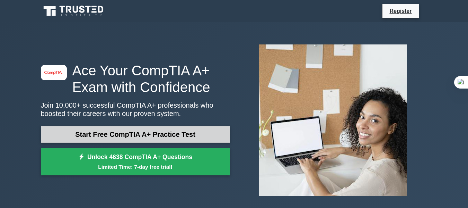
click at [138, 132] on link "Start Free CompTIA A+ Practice Test" at bounding box center [135, 134] width 189 height 17
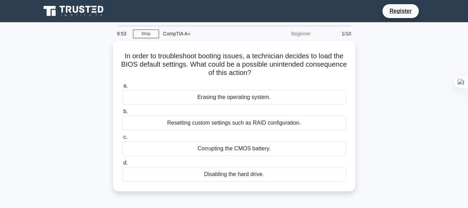
click at [138, 133] on label "c. Corrupting the CMOS battery." at bounding box center [234, 144] width 225 height 23
click at [122, 135] on input "c. Corrupting the CMOS battery." at bounding box center [122, 137] width 0 height 5
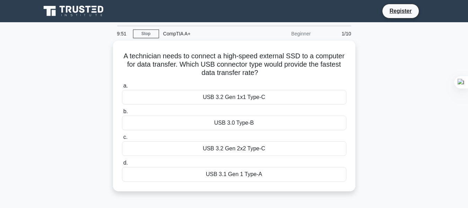
click at [138, 133] on label "c. USB 3.2 Gen 2x2 Type-C" at bounding box center [234, 144] width 225 height 23
click at [122, 135] on input "c. USB 3.2 Gen 2x2 Type-C" at bounding box center [122, 137] width 0 height 5
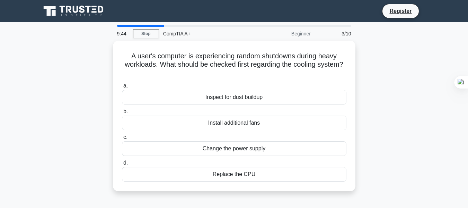
click at [145, 28] on div "9:44 Stop CompTIA A+ Beginner 3/10" at bounding box center [234, 34] width 243 height 14
click at [131, 28] on div "9:43" at bounding box center [123, 34] width 20 height 14
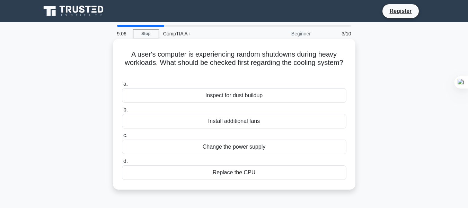
click at [241, 146] on div "Change the power supply" at bounding box center [234, 146] width 225 height 15
click at [122, 138] on input "c. Change the power supply" at bounding box center [122, 135] width 0 height 5
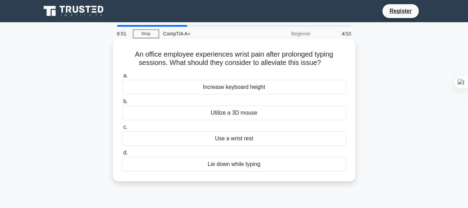
click at [242, 88] on div "Increase keyboard height" at bounding box center [234, 87] width 225 height 15
click at [122, 78] on input "a. Increase keyboard height" at bounding box center [122, 75] width 0 height 5
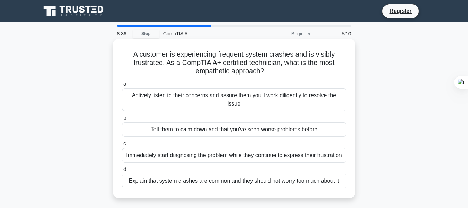
click at [224, 103] on div "Actively listen to their concerns and assure them you'll work diligently to res…" at bounding box center [234, 99] width 225 height 23
click at [122, 86] on input "a. Actively listen to their concerns and assure them you'll work diligently to …" at bounding box center [122, 84] width 0 height 5
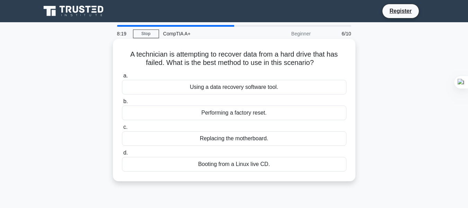
click at [244, 87] on div "Using a data recovery software tool." at bounding box center [234, 87] width 225 height 15
click at [122, 78] on input "a. Using a data recovery software tool." at bounding box center [122, 75] width 0 height 5
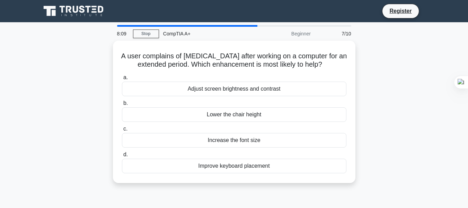
click at [244, 87] on div "Adjust screen brightness and contrast" at bounding box center [234, 88] width 225 height 15
click at [122, 80] on input "a. Adjust screen brightness and contrast" at bounding box center [122, 77] width 0 height 5
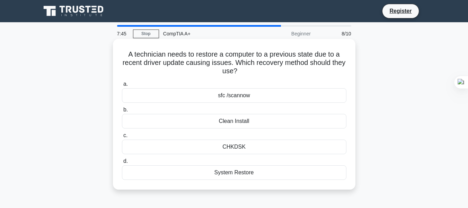
click at [236, 99] on div "sfc /scannow" at bounding box center [234, 95] width 225 height 15
click at [122, 86] on input "a. sfc /scannow" at bounding box center [122, 84] width 0 height 5
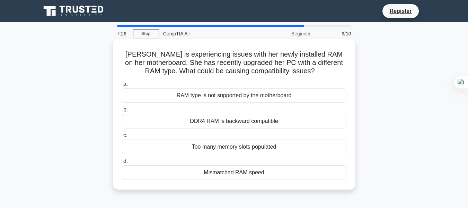
click at [210, 171] on div "Mismatched RAM speed" at bounding box center [234, 172] width 225 height 15
click at [122, 163] on input "d. Mismatched RAM speed" at bounding box center [122, 161] width 0 height 5
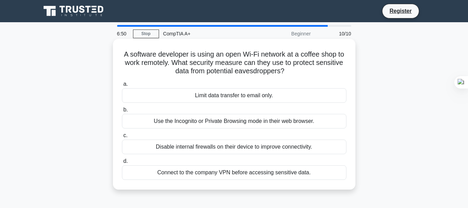
click at [208, 173] on div "Connect to the company VPN before accessing sensitive data." at bounding box center [234, 172] width 225 height 15
click at [122, 163] on input "d. Connect to the company VPN before accessing sensitive data." at bounding box center [122, 161] width 0 height 5
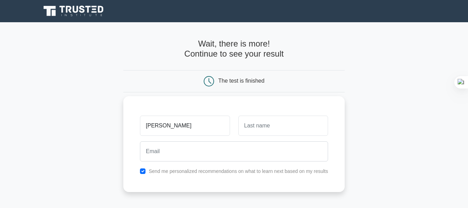
type input "esther"
click at [250, 124] on input "text" at bounding box center [283, 125] width 90 height 20
type input "shibigem"
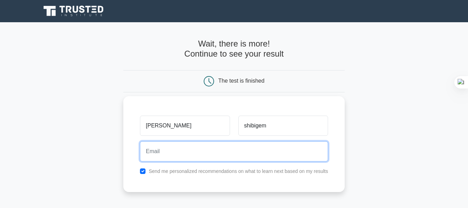
click at [234, 158] on input "email" at bounding box center [234, 151] width 188 height 20
type input "estheralbert568@gmail.com"
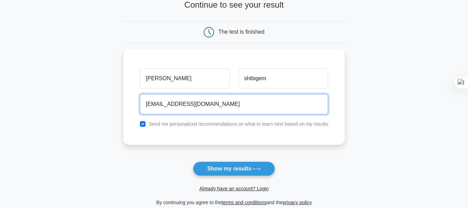
scroll to position [53, 0]
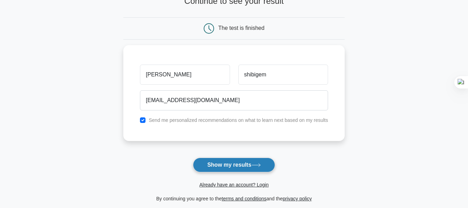
click at [210, 160] on button "Show my results" at bounding box center [234, 164] width 82 height 15
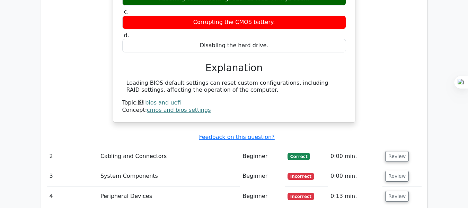
scroll to position [705, 0]
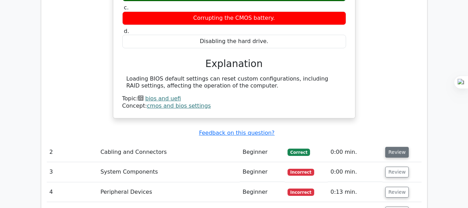
click at [388, 147] on button "Review" at bounding box center [397, 152] width 24 height 11
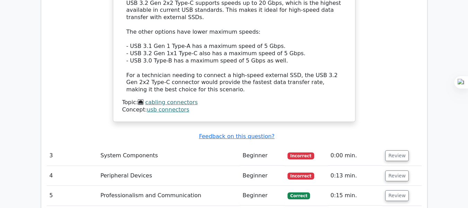
scroll to position [1058, 0]
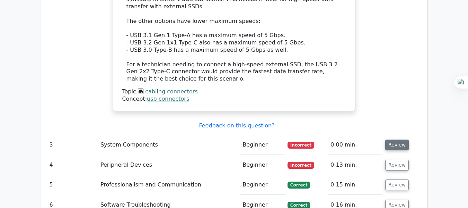
click at [394, 139] on button "Review" at bounding box center [397, 144] width 24 height 11
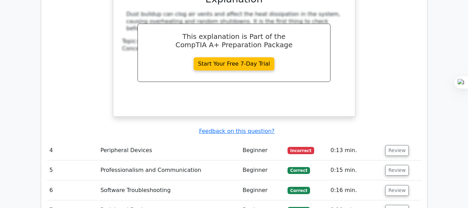
scroll to position [1363, 0]
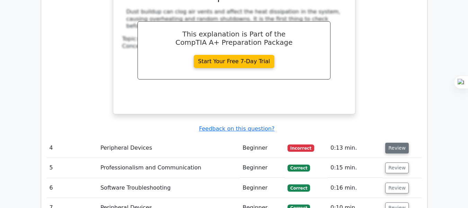
click at [398, 142] on button "Review" at bounding box center [397, 147] width 24 height 11
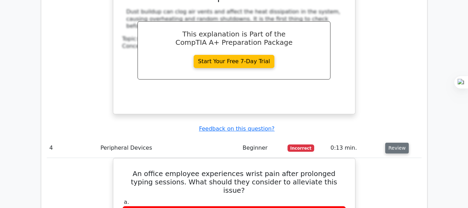
click at [398, 142] on button "Review" at bounding box center [397, 147] width 24 height 11
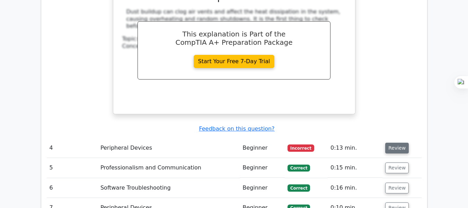
click at [398, 142] on button "Review" at bounding box center [397, 147] width 24 height 11
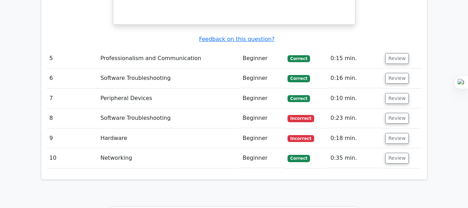
scroll to position [1793, 0]
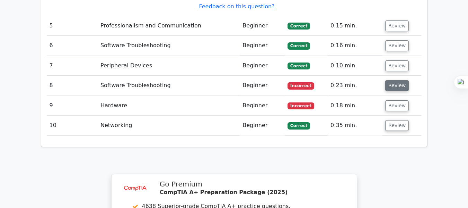
click at [399, 80] on button "Review" at bounding box center [397, 85] width 24 height 11
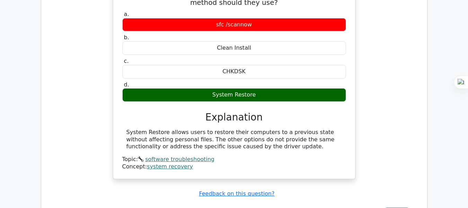
scroll to position [1918, 0]
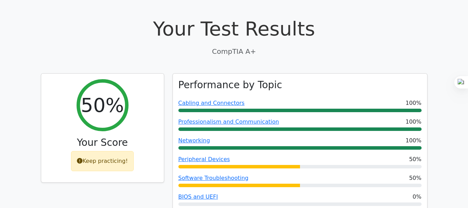
scroll to position [0, 0]
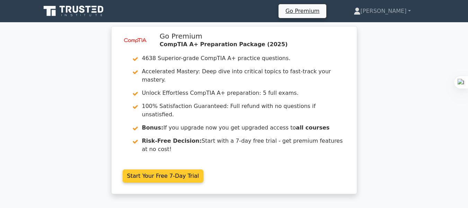
click at [165, 169] on link "Start Your Free 7-Day Trial" at bounding box center [163, 175] width 81 height 13
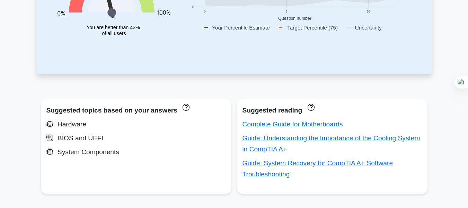
scroll to position [38, 0]
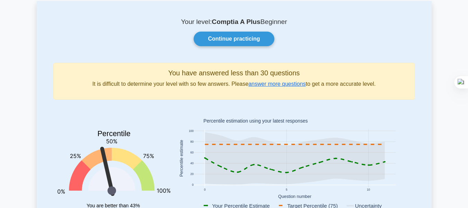
drag, startPoint x: 0, startPoint y: 0, endPoint x: 472, endPoint y: 26, distance: 472.6
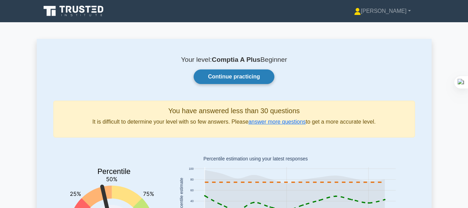
click at [232, 80] on link "Continue practicing" at bounding box center [234, 76] width 80 height 15
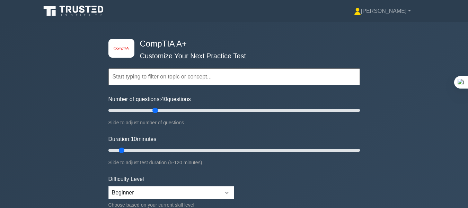
type input "40"
click at [155, 110] on input "Number of questions: 40 questions" at bounding box center [234, 110] width 252 height 8
drag, startPoint x: 123, startPoint y: 148, endPoint x: 162, endPoint y: 147, distance: 39.2
type input "30"
click at [162, 147] on input "Duration: 30 minutes" at bounding box center [234, 150] width 252 height 8
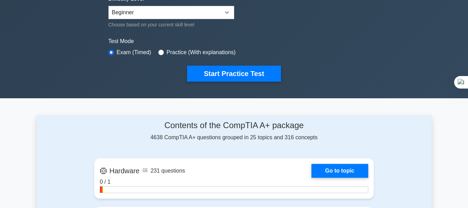
scroll to position [193, 0]
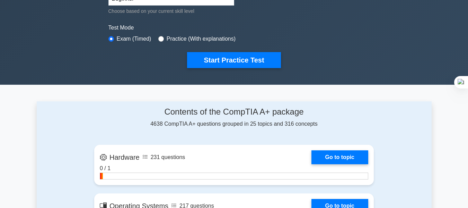
click at [162, 36] on div "Practice (With explanations)" at bounding box center [196, 39] width 77 height 8
click at [158, 38] on input "radio" at bounding box center [161, 39] width 6 height 6
radio input "true"
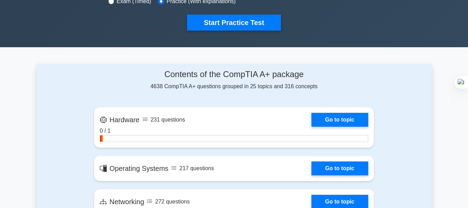
scroll to position [237, 0]
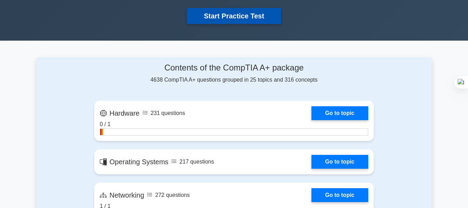
click at [232, 15] on button "Start Practice Test" at bounding box center [234, 16] width 94 height 16
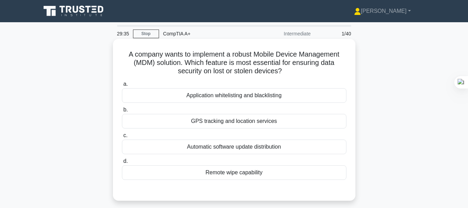
click at [201, 123] on div "GPS tracking and location services" at bounding box center [234, 121] width 225 height 15
click at [122, 112] on input "b. GPS tracking and location services" at bounding box center [122, 109] width 0 height 5
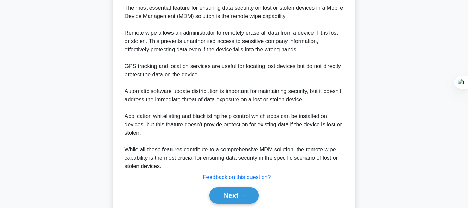
scroll to position [229, 0]
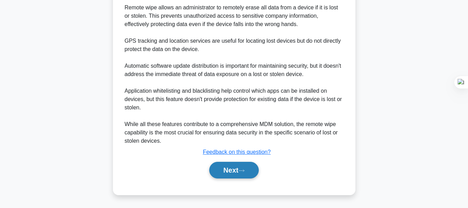
click at [242, 166] on button "Next" at bounding box center [234, 169] width 50 height 17
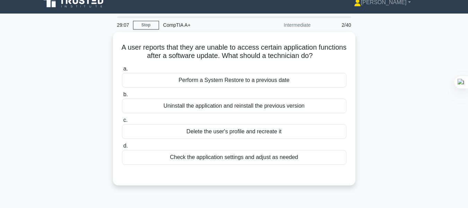
scroll to position [7, 0]
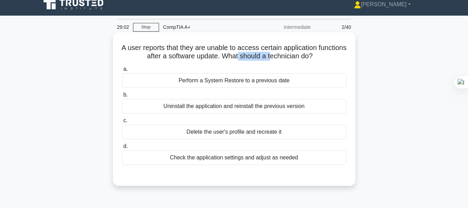
drag, startPoint x: 254, startPoint y: 58, endPoint x: 296, endPoint y: 61, distance: 41.7
click at [296, 61] on h5 "A user reports that they are unable to access certain application functions aft…" at bounding box center [234, 51] width 226 height 17
click at [221, 82] on div "Perform a System Restore to a previous date" at bounding box center [234, 80] width 225 height 15
click at [122, 71] on input "a. Perform a System Restore to a previous date" at bounding box center [122, 69] width 0 height 5
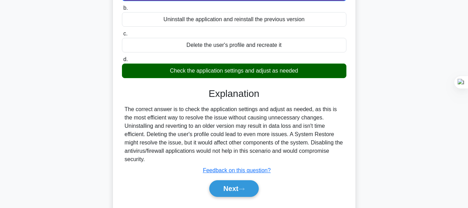
scroll to position [96, 0]
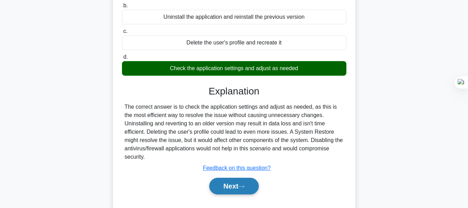
click at [243, 177] on button "Next" at bounding box center [234, 185] width 50 height 17
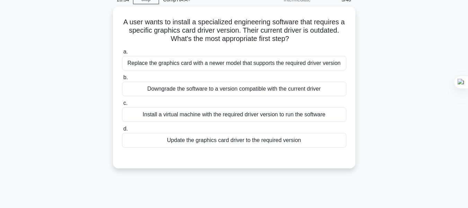
scroll to position [33, 0]
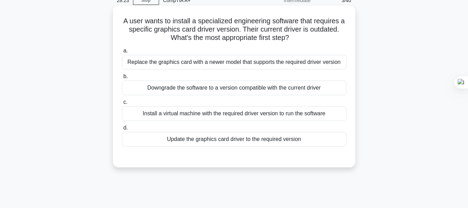
click at [217, 140] on div "Update the graphics card driver to the required version" at bounding box center [234, 139] width 225 height 15
click at [122, 130] on input "d. Update the graphics card driver to the required version" at bounding box center [122, 127] width 0 height 5
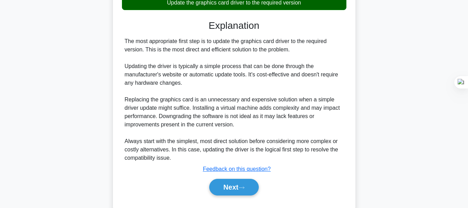
scroll to position [179, 0]
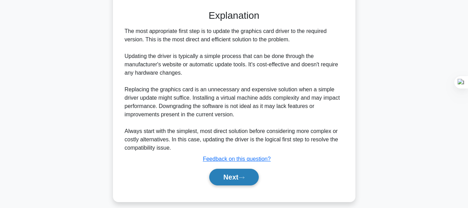
click at [250, 178] on button "Next" at bounding box center [234, 176] width 50 height 17
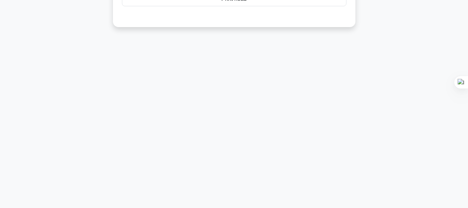
scroll to position [0, 0]
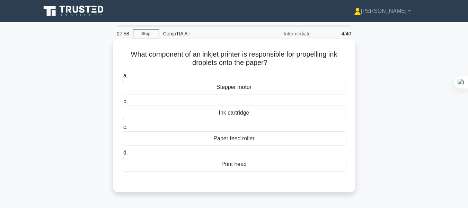
click at [234, 163] on div "Print head" at bounding box center [234, 164] width 225 height 15
click at [122, 155] on input "d. Print head" at bounding box center [122, 152] width 0 height 5
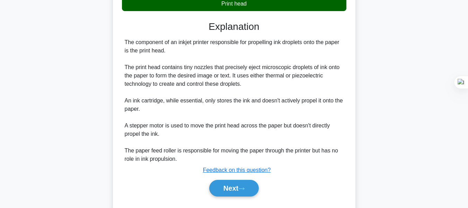
scroll to position [178, 0]
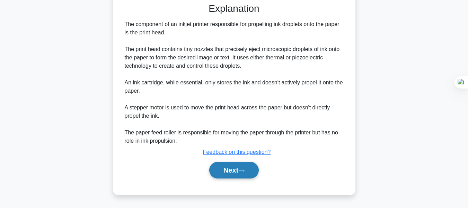
click at [245, 165] on button "Next" at bounding box center [234, 169] width 50 height 17
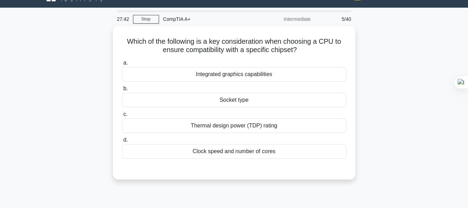
scroll to position [12, 0]
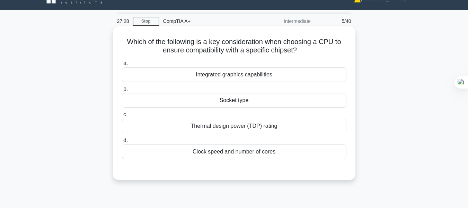
click at [213, 152] on div "Clock speed and number of cores" at bounding box center [234, 151] width 225 height 15
click at [122, 142] on input "d. Clock speed and number of cores" at bounding box center [122, 140] width 0 height 5
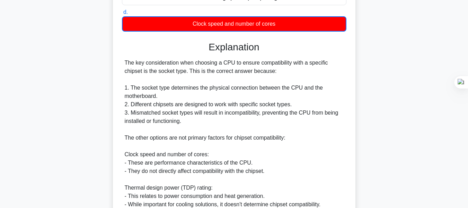
scroll to position [146, 0]
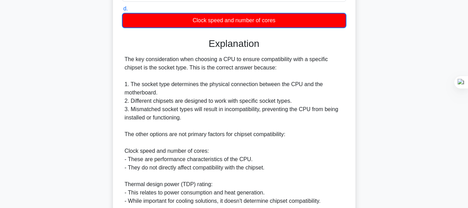
drag, startPoint x: 460, startPoint y: 142, endPoint x: 473, endPoint y: 145, distance: 13.0
click at [468, 145] on html "[PERSON_NAME] Profile Settings Profile" at bounding box center [234, 88] width 468 height 469
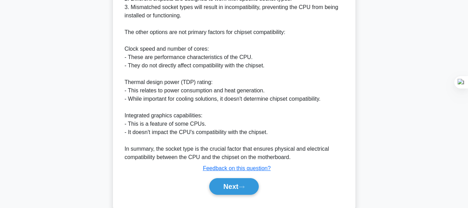
scroll to position [249, 0]
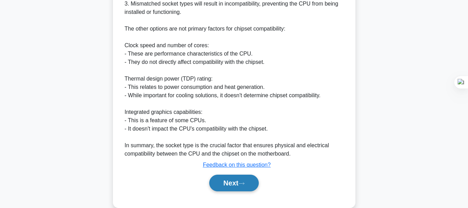
click at [242, 176] on button "Next" at bounding box center [234, 182] width 50 height 17
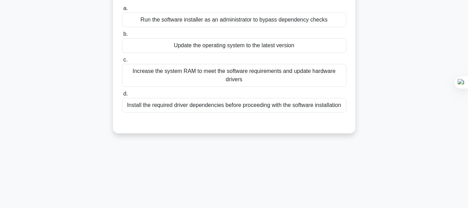
scroll to position [0, 0]
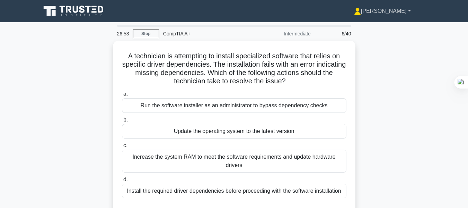
click at [406, 11] on link "[PERSON_NAME]" at bounding box center [382, 11] width 90 height 14
click at [75, 11] on icon at bounding box center [74, 11] width 67 height 13
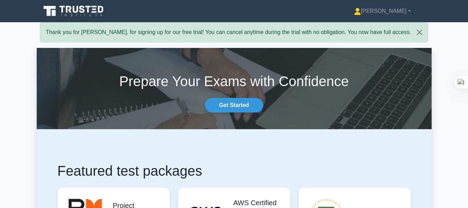
scroll to position [103, 0]
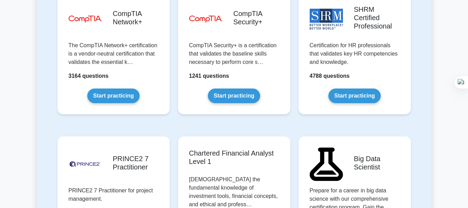
scroll to position [1385, 0]
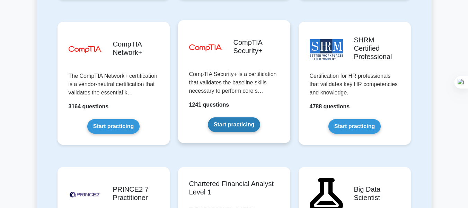
click at [251, 117] on link "Start practicing" at bounding box center [234, 124] width 52 height 15
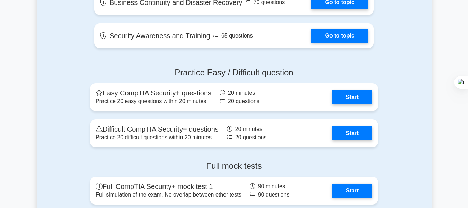
scroll to position [1124, 0]
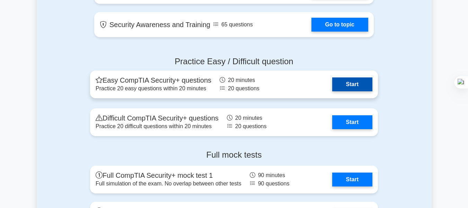
click at [352, 83] on link "Start" at bounding box center [352, 84] width 40 height 14
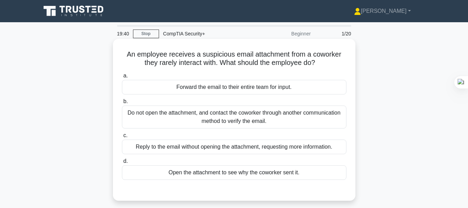
click at [248, 121] on div "Do not open the attachment, and contact the coworker through another communicat…" at bounding box center [234, 116] width 225 height 23
click at [122, 104] on input "b. Do not open the attachment, and contact the coworker through another communi…" at bounding box center [122, 101] width 0 height 5
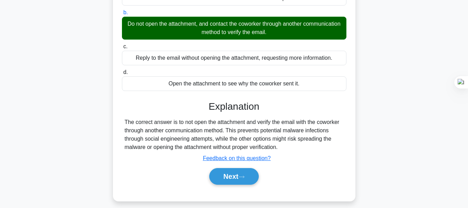
scroll to position [93, 0]
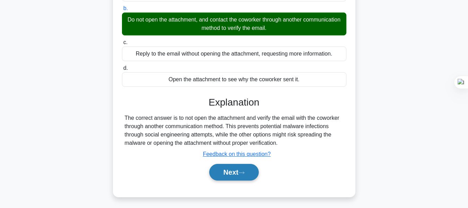
click at [237, 169] on button "Next" at bounding box center [234, 172] width 50 height 17
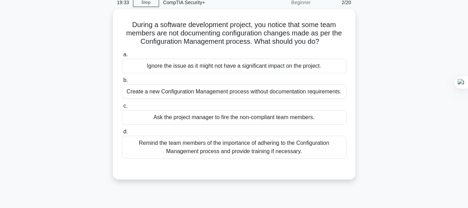
scroll to position [30, 0]
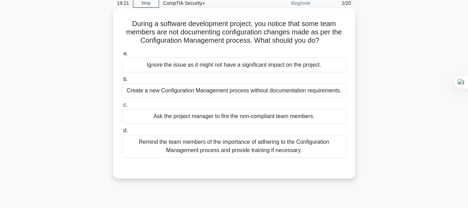
click at [194, 146] on div "Remind the team members of the importance of adhering to the Configuration Mana…" at bounding box center [234, 145] width 225 height 23
click at [122, 133] on input "d. Remind the team members of the importance of adhering to the Configuration M…" at bounding box center [122, 130] width 0 height 5
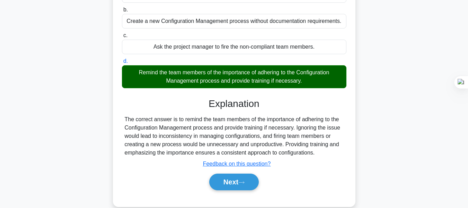
scroll to position [104, 0]
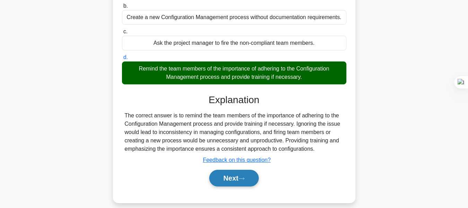
click at [233, 173] on button "Next" at bounding box center [234, 177] width 50 height 17
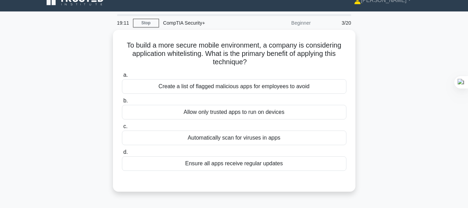
scroll to position [9, 0]
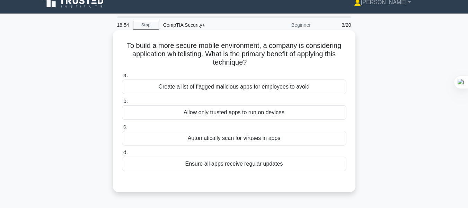
click at [210, 112] on div "Allow only trusted apps to run on devices" at bounding box center [234, 112] width 225 height 15
click at [122, 103] on input "b. Allow only trusted apps to run on devices" at bounding box center [122, 101] width 0 height 5
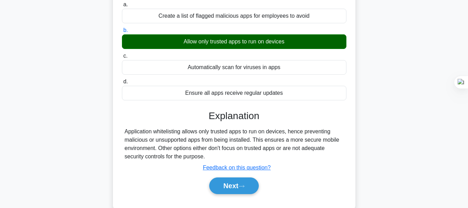
scroll to position [82, 0]
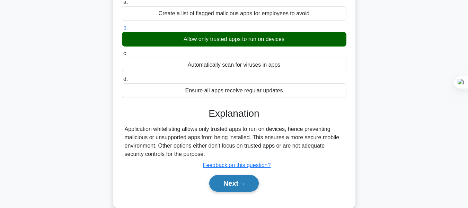
click at [240, 184] on button "Next" at bounding box center [234, 183] width 50 height 17
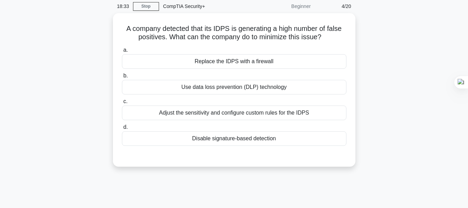
scroll to position [25, 0]
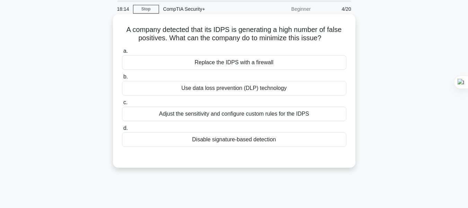
click at [208, 114] on div "Adjust the sensitivity and configure custom rules for the IDPS" at bounding box center [234, 113] width 225 height 15
click at [122, 105] on input "c. Adjust the sensitivity and configure custom rules for the IDPS" at bounding box center [122, 102] width 0 height 5
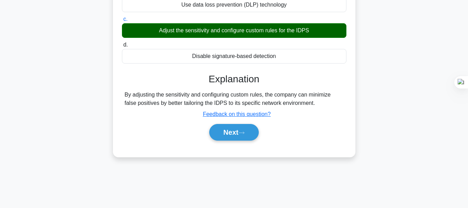
scroll to position [108, 0]
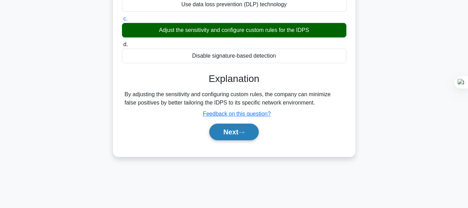
click at [231, 124] on button "Next" at bounding box center [234, 131] width 50 height 17
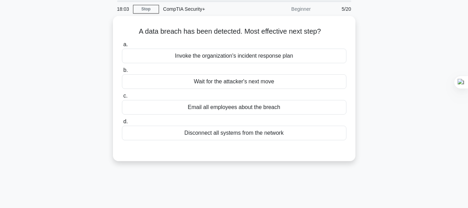
scroll to position [24, 0]
click at [227, 135] on div "Disconnect all systems from the network" at bounding box center [234, 131] width 225 height 15
click at [122, 123] on input "d. Disconnect all systems from the network" at bounding box center [122, 120] width 0 height 5
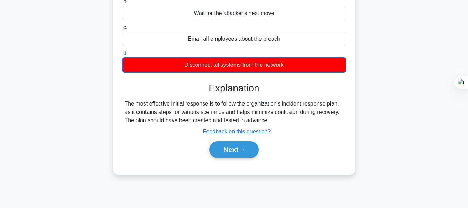
scroll to position [99, 0]
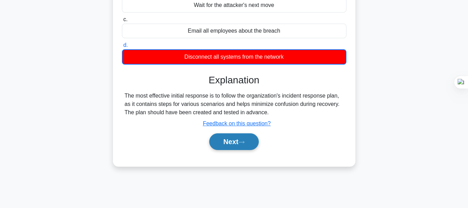
click at [228, 136] on button "Next" at bounding box center [234, 141] width 50 height 17
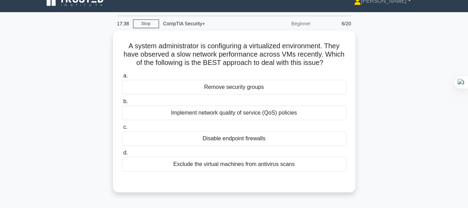
scroll to position [0, 0]
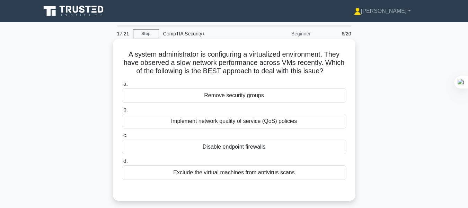
click at [245, 120] on div "Implement network quality of service (QoS) policies" at bounding box center [234, 121] width 225 height 15
click at [122, 112] on input "b. Implement network quality of service (QoS) policies" at bounding box center [122, 109] width 0 height 5
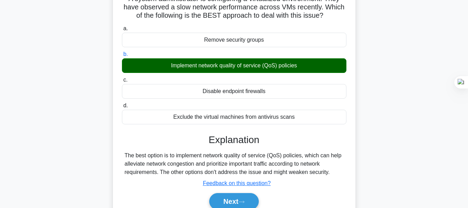
scroll to position [58, 0]
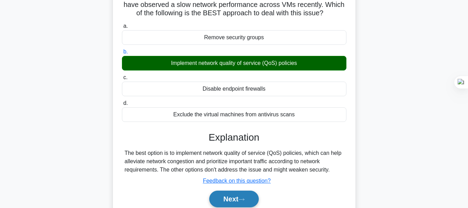
click at [228, 197] on button "Next" at bounding box center [234, 198] width 50 height 17
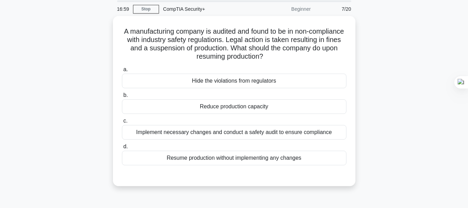
scroll to position [24, 0]
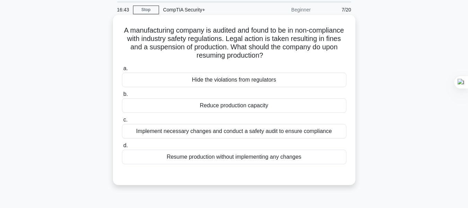
click at [200, 134] on div "Implement necessary changes and conduct a safety audit to ensure compliance" at bounding box center [234, 131] width 225 height 15
click at [122, 122] on input "c. Implement necessary changes and conduct a safety audit to ensure compliance" at bounding box center [122, 119] width 0 height 5
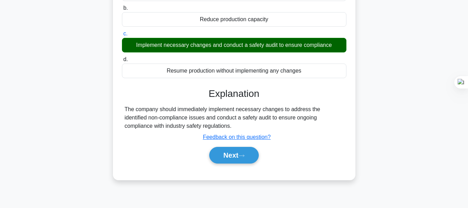
scroll to position [114, 0]
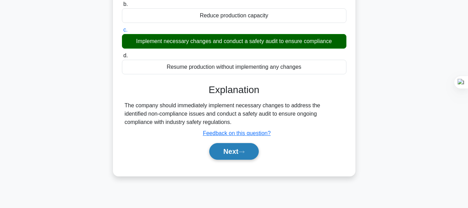
click at [246, 156] on button "Next" at bounding box center [234, 151] width 50 height 17
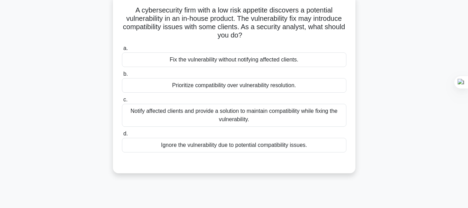
scroll to position [43, 0]
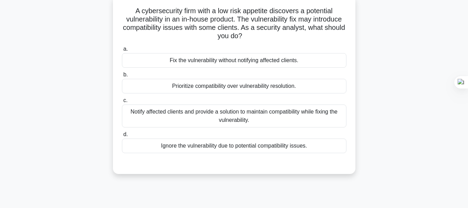
click at [256, 116] on div "Notify affected clients and provide a solution to maintain compatibility while …" at bounding box center [234, 115] width 225 height 23
click at [122, 103] on input "c. Notify affected clients and provide a solution to maintain compatibility whi…" at bounding box center [122, 100] width 0 height 5
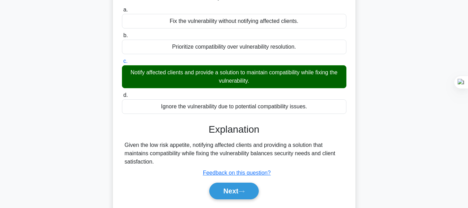
scroll to position [91, 0]
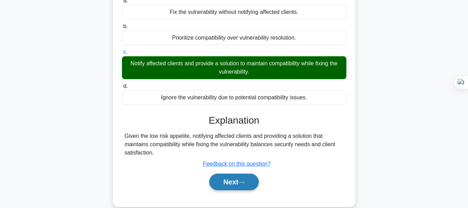
click at [243, 182] on icon at bounding box center [241, 182] width 6 height 4
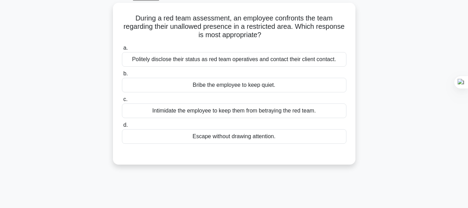
scroll to position [35, 0]
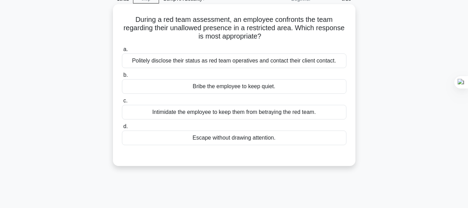
click at [279, 60] on div "Politely disclose their status as red team operatives and contact their client …" at bounding box center [234, 60] width 225 height 15
click at [122, 52] on input "a. Politely disclose their status as red team operatives and contact their clie…" at bounding box center [122, 49] width 0 height 5
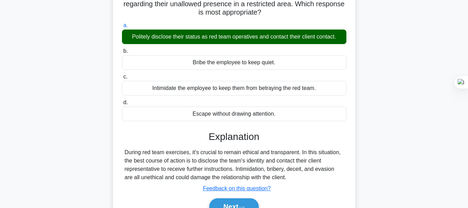
scroll to position [62, 0]
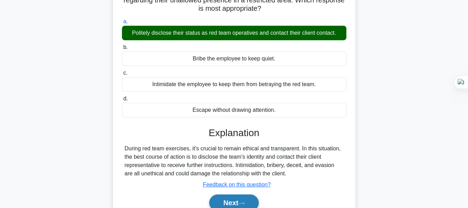
click at [243, 203] on icon at bounding box center [241, 203] width 6 height 4
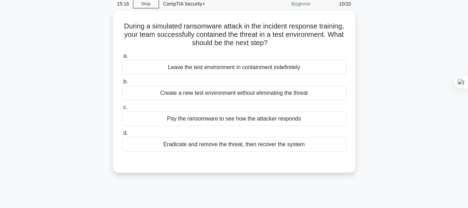
scroll to position [25, 0]
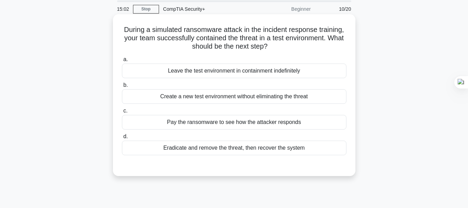
click at [188, 151] on div "Eradicate and remove the threat, then recover the system" at bounding box center [234, 147] width 225 height 15
click at [122, 139] on input "d. Eradicate and remove the threat, then recover the system" at bounding box center [122, 136] width 0 height 5
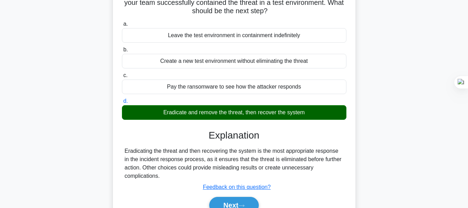
scroll to position [67, 0]
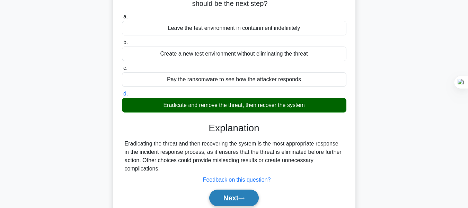
click at [236, 199] on button "Next" at bounding box center [234, 197] width 50 height 17
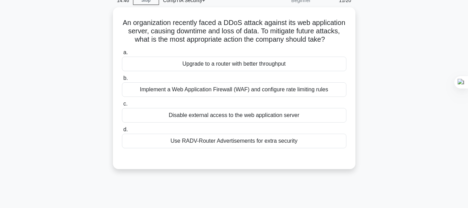
scroll to position [33, 0]
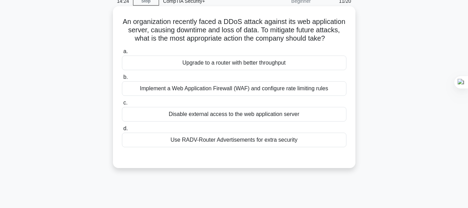
click at [189, 95] on div "Implement a Web Application Firewall (WAF) and configure rate limiting rules" at bounding box center [234, 88] width 225 height 15
click at [122, 79] on input "b. Implement a Web Application Firewall (WAF) and configure rate limiting rules" at bounding box center [122, 77] width 0 height 5
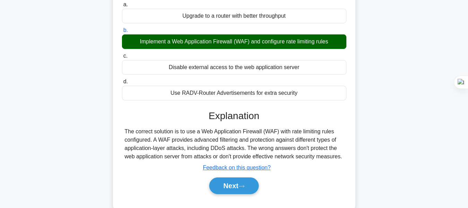
scroll to position [82, 0]
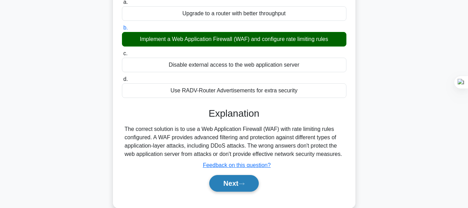
click at [245, 189] on button "Next" at bounding box center [234, 183] width 50 height 17
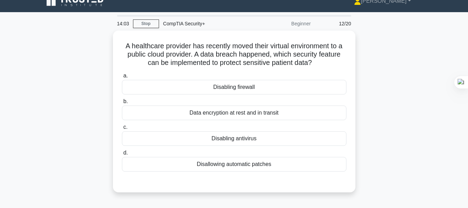
scroll to position [5, 0]
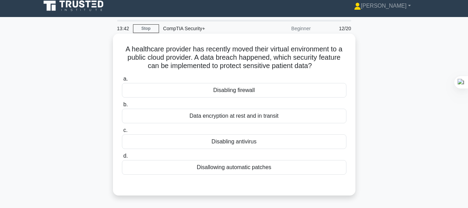
click at [244, 116] on div "Data encryption at rest and in transit" at bounding box center [234, 115] width 225 height 15
click at [122, 107] on input "b. Data encryption at rest and in transit" at bounding box center [122, 104] width 0 height 5
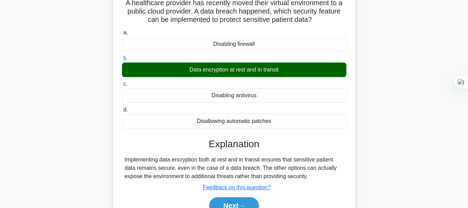
scroll to position [55, 0]
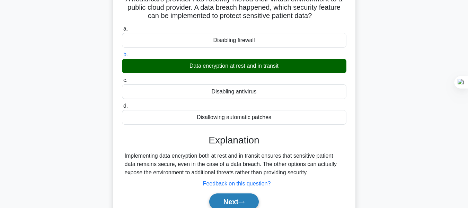
click at [240, 197] on button "Next" at bounding box center [234, 201] width 50 height 17
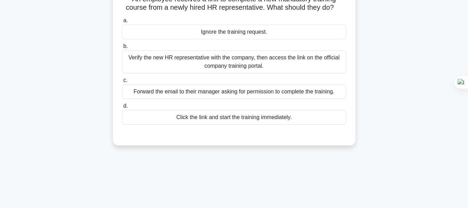
click at [279, 70] on div "Verify the new HR representative with the company, then access the link on the …" at bounding box center [234, 61] width 225 height 23
click at [122, 49] on input "b. Verify the new HR representative with the company, then access the link on t…" at bounding box center [122, 46] width 0 height 5
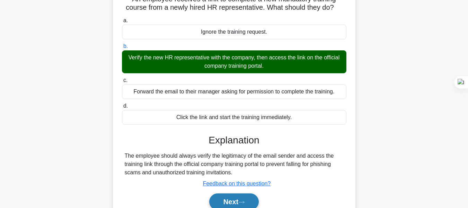
click at [230, 197] on button "Next" at bounding box center [234, 201] width 50 height 17
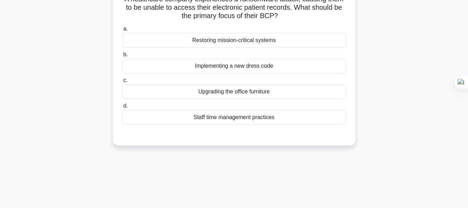
click at [241, 38] on div "Restoring mission-critical systems" at bounding box center [234, 40] width 225 height 15
click at [122, 31] on input "a. Restoring mission-critical systems" at bounding box center [122, 29] width 0 height 5
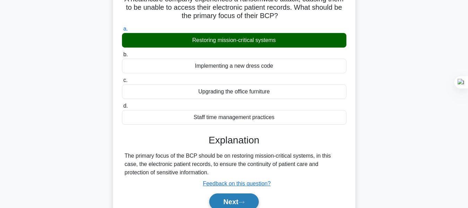
click at [233, 200] on button "Next" at bounding box center [234, 201] width 50 height 17
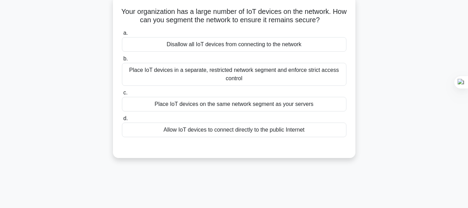
scroll to position [44, 0]
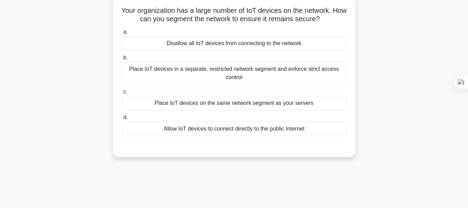
click at [261, 59] on label "b. Place IoT devices in a separate, restricted network segment and enforce stri…" at bounding box center [234, 68] width 225 height 31
click at [122, 59] on input "b. Place IoT devices in a separate, restricted network segment and enforce stri…" at bounding box center [122, 57] width 0 height 5
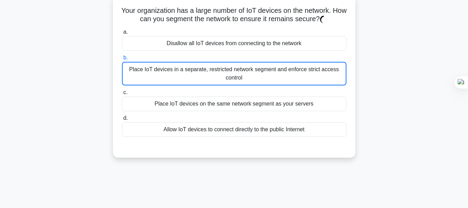
click at [261, 59] on label "b. Place IoT devices in a separate, restricted network segment and enforce stri…" at bounding box center [234, 69] width 225 height 32
click at [122, 59] on input "b. Place IoT devices in a separate, restricted network segment and enforce stri…" at bounding box center [122, 57] width 0 height 5
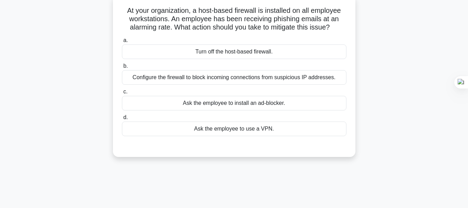
click at [197, 79] on div "Configure the firewall to block incoming connections from suspicious IP address…" at bounding box center [234, 77] width 225 height 15
click at [122, 68] on input "b. Configure the firewall to block incoming connections from suspicious IP addr…" at bounding box center [122, 66] width 0 height 5
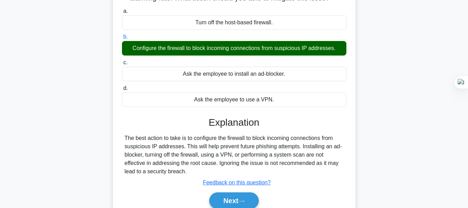
scroll to position [87, 0]
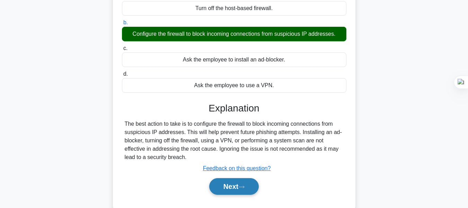
click at [245, 185] on icon at bounding box center [241, 187] width 6 height 4
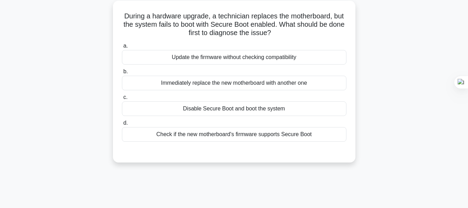
scroll to position [38, 0]
click at [212, 139] on div "Check if the new motherboard's firmware supports Secure Boot" at bounding box center [234, 133] width 225 height 15
click at [122, 125] on input "d. Check if the new motherboard's firmware supports Secure Boot" at bounding box center [122, 122] width 0 height 5
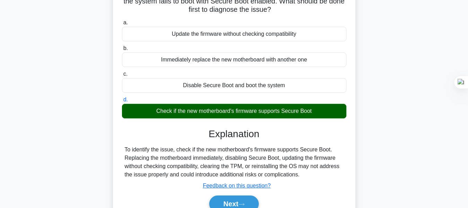
scroll to position [64, 0]
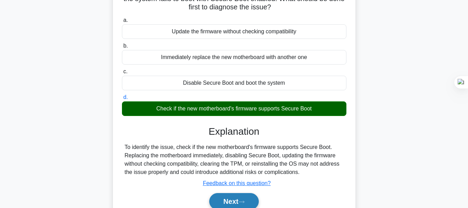
click at [244, 197] on button "Next" at bounding box center [234, 201] width 50 height 17
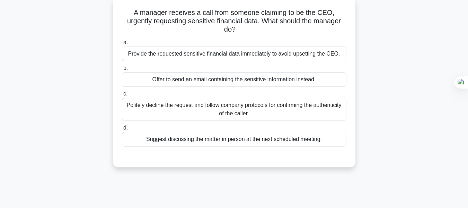
scroll to position [43, 0]
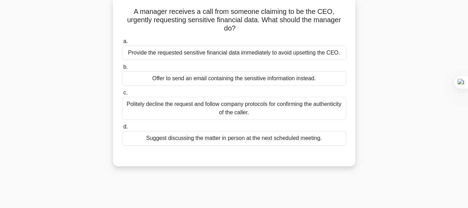
click at [161, 113] on div "Politely decline the request and follow company protocols for confirming the au…" at bounding box center [234, 108] width 225 height 23
click at [122, 95] on input "c. Politely decline the request and follow company protocols for confirming the…" at bounding box center [122, 92] width 0 height 5
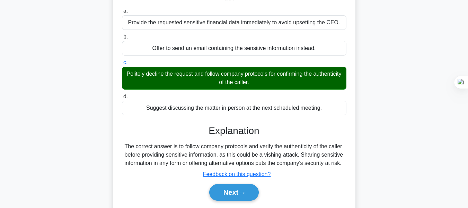
scroll to position [83, 0]
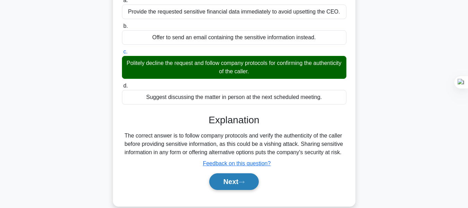
click at [243, 184] on icon at bounding box center [241, 182] width 6 height 4
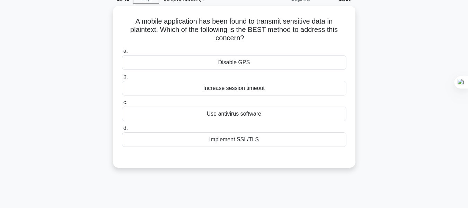
scroll to position [34, 0]
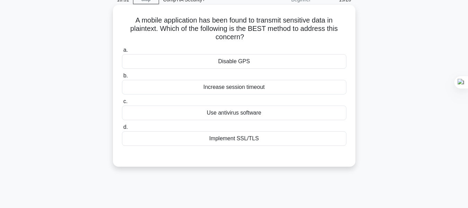
click at [229, 138] on div "Implement SSL/TLS" at bounding box center [234, 138] width 225 height 15
click at [122, 129] on input "d. Implement SSL/TLS" at bounding box center [122, 127] width 0 height 5
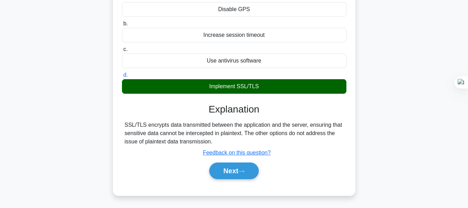
scroll to position [94, 0]
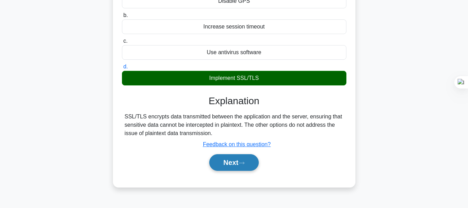
click at [237, 160] on button "Next" at bounding box center [234, 162] width 50 height 17
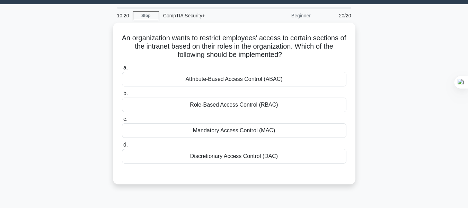
scroll to position [17, 0]
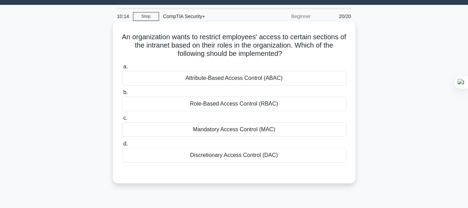
click at [221, 109] on div "Role-Based Access Control (RBAC)" at bounding box center [234, 103] width 225 height 15
click at [122, 95] on input "b. Role-Based Access Control (RBAC)" at bounding box center [122, 92] width 0 height 5
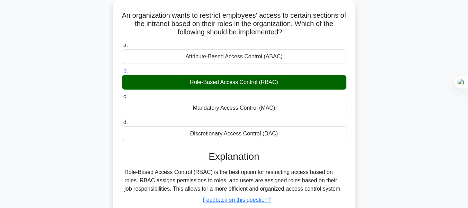
scroll to position [43, 0]
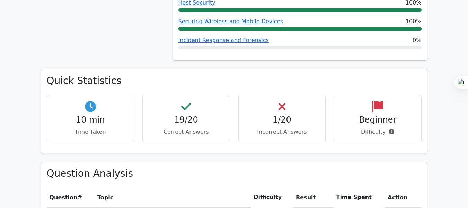
scroll to position [336, 0]
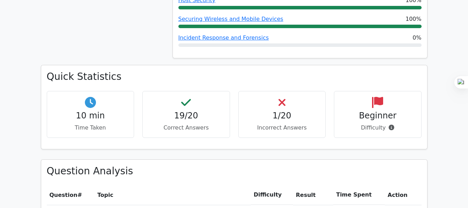
click at [273, 114] on h4 "1/20" at bounding box center [282, 116] width 76 height 10
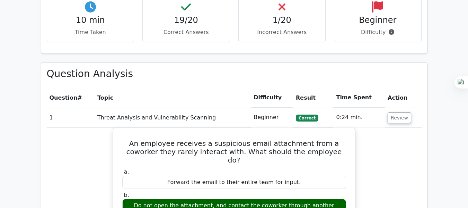
scroll to position [435, 0]
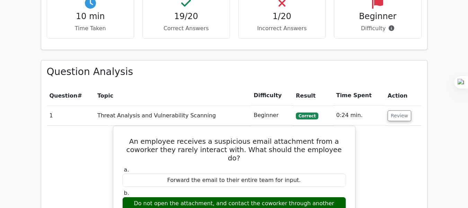
click at [279, 17] on h4 "1/20" at bounding box center [282, 16] width 76 height 10
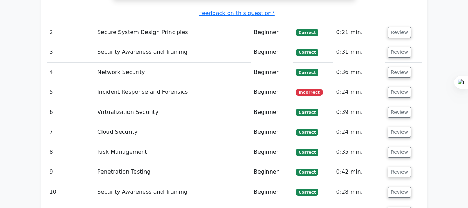
scroll to position [809, 0]
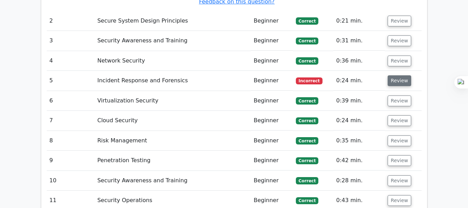
click at [396, 75] on button "Review" at bounding box center [400, 80] width 24 height 11
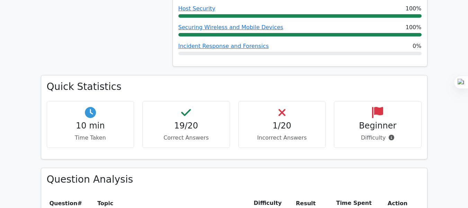
scroll to position [0, 0]
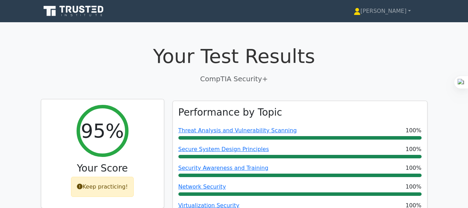
click at [93, 192] on div "Keep practicing!" at bounding box center [102, 186] width 63 height 20
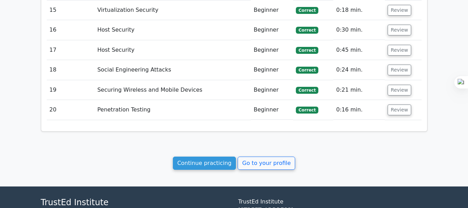
scroll to position [1339, 0]
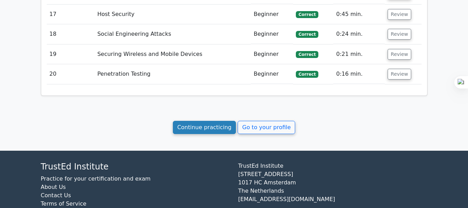
click at [219, 121] on link "Continue practicing" at bounding box center [204, 127] width 63 height 13
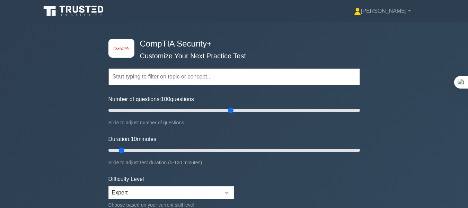
drag, startPoint x: 117, startPoint y: 110, endPoint x: 231, endPoint y: 111, distance: 114.0
type input "100"
click at [231, 111] on input "Number of questions: 100 questions" at bounding box center [234, 110] width 252 height 8
drag, startPoint x: 120, startPoint y: 149, endPoint x: 294, endPoint y: 142, distance: 174.4
type input "90"
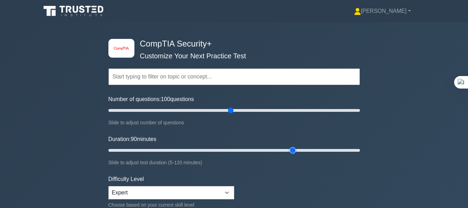
click at [294, 146] on input "Duration: 90 minutes" at bounding box center [234, 150] width 252 height 8
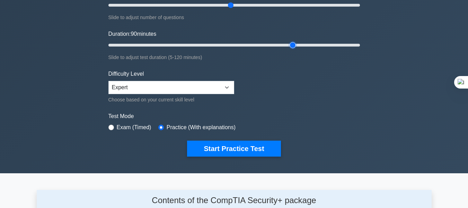
scroll to position [121, 0]
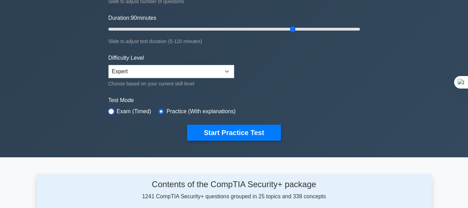
click at [110, 109] on input "radio" at bounding box center [111, 111] width 6 height 6
radio input "true"
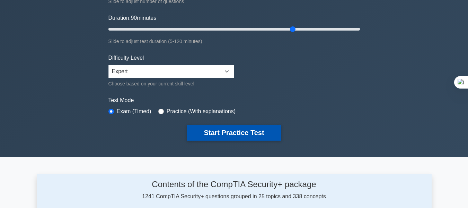
click at [196, 126] on button "Start Practice Test" at bounding box center [234, 132] width 94 height 16
click at [199, 131] on button "Start Practice Test" at bounding box center [234, 132] width 94 height 16
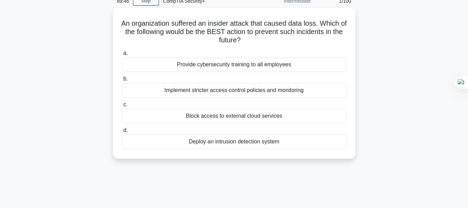
scroll to position [33, 0]
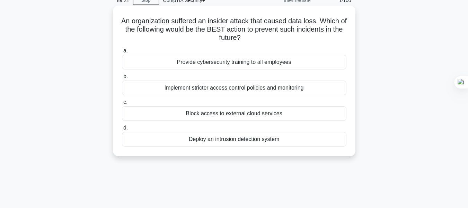
click at [226, 91] on div "Implement stricter access control policies and monitoring" at bounding box center [234, 87] width 225 height 15
click at [122, 79] on input "b. Implement stricter access control policies and monitoring" at bounding box center [122, 76] width 0 height 5
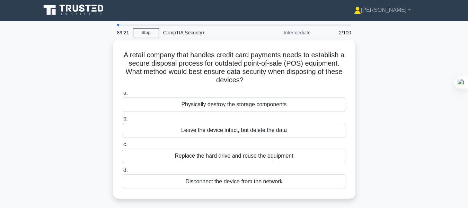
scroll to position [0, 0]
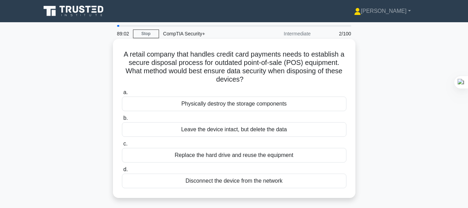
click at [235, 104] on div "Physically destroy the storage components" at bounding box center [234, 103] width 225 height 15
click at [122, 95] on input "a. Physically destroy the storage components" at bounding box center [122, 92] width 0 height 5
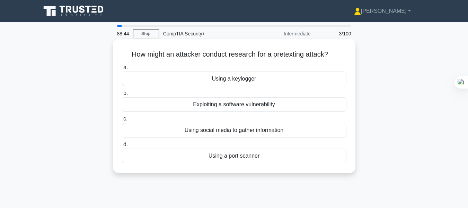
click at [231, 132] on div "Using social media to gather information" at bounding box center [234, 130] width 225 height 15
click at [122, 121] on input "c. Using social media to gather information" at bounding box center [122, 118] width 0 height 5
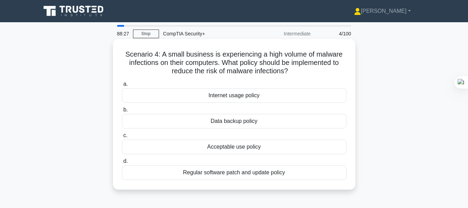
click at [226, 147] on div "Acceptable use policy" at bounding box center [234, 146] width 225 height 15
click at [122, 138] on input "c. Acceptable use policy" at bounding box center [122, 135] width 0 height 5
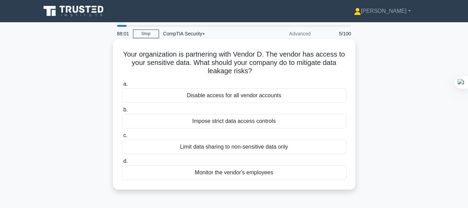
click at [218, 150] on div "Limit data sharing to non-sensitive data only" at bounding box center [234, 146] width 225 height 15
click at [122, 138] on input "c. Limit data sharing to non-sensitive data only" at bounding box center [122, 135] width 0 height 5
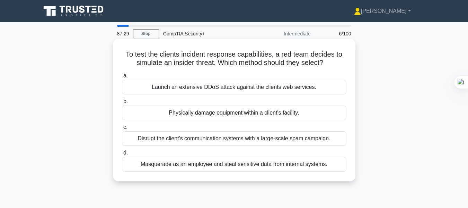
click at [203, 164] on div "Masquerade as an employee and steal sensitive data from internal systems." at bounding box center [234, 164] width 225 height 15
click at [122, 155] on input "d. Masquerade as an employee and steal sensitive data from internal systems." at bounding box center [122, 152] width 0 height 5
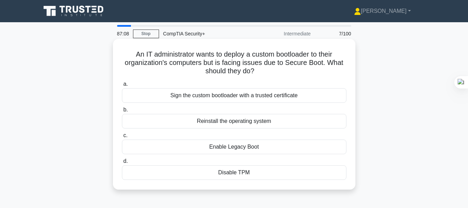
click at [242, 92] on div "Sign the custom bootloader with a trusted certificate" at bounding box center [234, 95] width 225 height 15
click at [122, 86] on input "a. Sign the custom bootloader with a trusted certificate" at bounding box center [122, 84] width 0 height 5
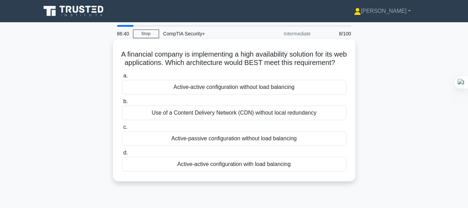
click at [235, 94] on div "Active-active configuration without load balancing" at bounding box center [234, 87] width 225 height 15
click at [122, 78] on input "a. Active-active configuration without load balancing" at bounding box center [122, 75] width 0 height 5
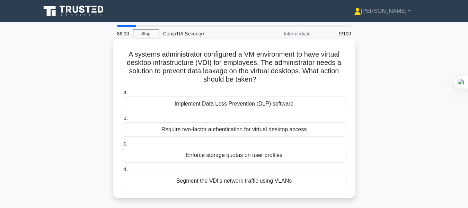
click at [237, 104] on div "Implement Data Loss Prevention (DLP) software" at bounding box center [234, 103] width 225 height 15
click at [122, 95] on input "a. Implement Data Loss Prevention (DLP) software" at bounding box center [122, 92] width 0 height 5
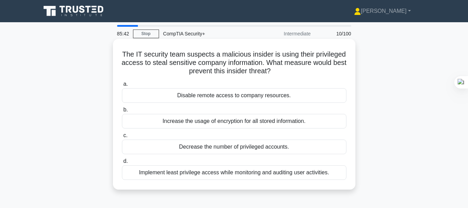
click at [210, 171] on div "Implement least privilege access while monitoring and auditing user activities." at bounding box center [234, 172] width 225 height 15
click at [122, 163] on input "d. Implement least privilege access while monitoring and auditing user activiti…" at bounding box center [122, 161] width 0 height 5
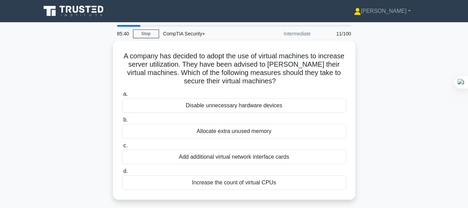
click at [210, 171] on label "d. Increase the count of virtual CPUs" at bounding box center [234, 178] width 225 height 23
click at [122, 171] on input "d. Increase the count of virtual CPUs" at bounding box center [122, 171] width 0 height 5
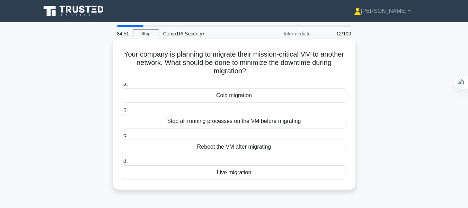
click at [252, 99] on div "Cold migration" at bounding box center [234, 95] width 225 height 15
click at [122, 86] on input "a. Cold migration" at bounding box center [122, 84] width 0 height 5
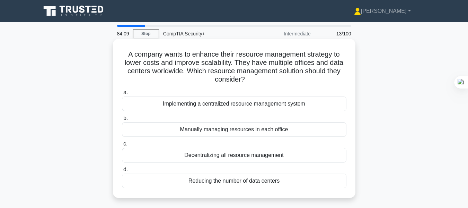
click at [221, 157] on div "Decentralizing all resource management" at bounding box center [234, 155] width 225 height 15
click at [122, 146] on input "c. Decentralizing all resource management" at bounding box center [122, 143] width 0 height 5
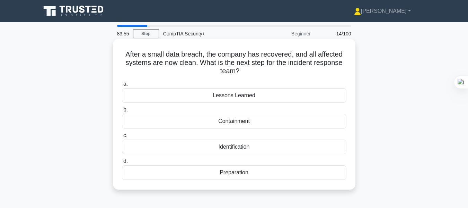
click at [237, 95] on div "Lessons Learned" at bounding box center [234, 95] width 225 height 15
click at [122, 86] on input "a. Lessons Learned" at bounding box center [122, 84] width 0 height 5
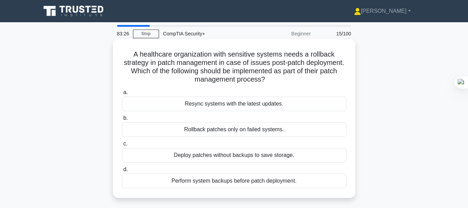
click at [227, 183] on div "Perform system backups before patch deployment." at bounding box center [234, 180] width 225 height 15
click at [122, 172] on input "d. Perform system backups before patch deployment." at bounding box center [122, 169] width 0 height 5
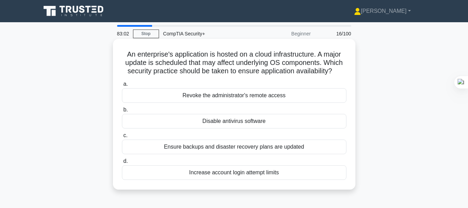
click at [228, 146] on div "Ensure backups and disaster recovery plans are updated" at bounding box center [234, 146] width 225 height 15
click at [122, 138] on input "c. Ensure backups and disaster recovery plans are updated" at bounding box center [122, 135] width 0 height 5
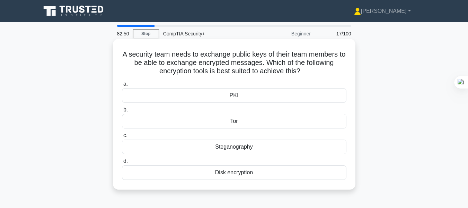
click at [233, 99] on div "PKI" at bounding box center [234, 95] width 225 height 15
click at [122, 86] on input "a. PKI" at bounding box center [122, 84] width 0 height 5
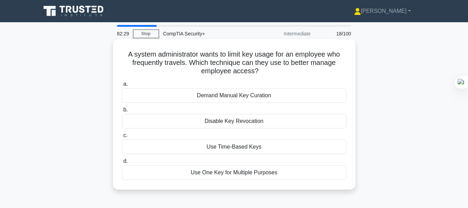
click at [226, 147] on div "Use Time-Based Keys" at bounding box center [234, 146] width 225 height 15
click at [122, 138] on input "c. Use Time-Based Keys" at bounding box center [122, 135] width 0 height 5
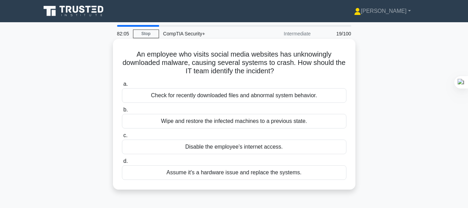
click at [229, 149] on div "Disable the employee’s internet access." at bounding box center [234, 146] width 225 height 15
click at [122, 138] on input "c. Disable the employee’s internet access." at bounding box center [122, 135] width 0 height 5
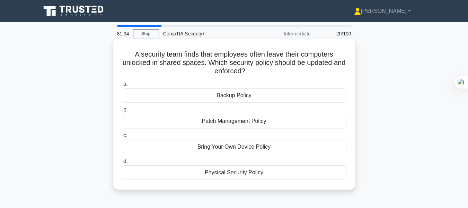
click at [225, 171] on div "Physical Security Policy" at bounding box center [234, 172] width 225 height 15
click at [122, 163] on input "d. Physical Security Policy" at bounding box center [122, 161] width 0 height 5
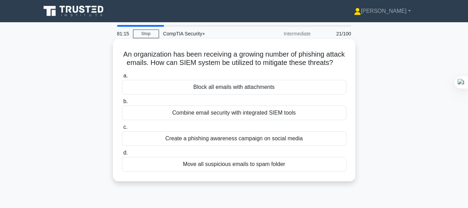
click at [240, 120] on div "Combine email security with integrated SIEM tools" at bounding box center [234, 112] width 225 height 15
click at [122, 104] on input "b. Combine email security with integrated SIEM tools" at bounding box center [122, 101] width 0 height 5
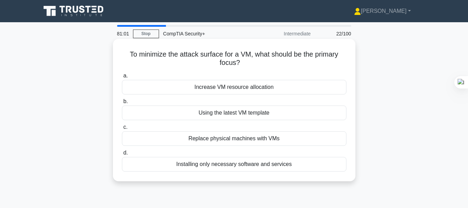
click at [225, 164] on div "Installing only necessary software and services" at bounding box center [234, 164] width 225 height 15
click at [122, 155] on input "d. Installing only necessary software and services" at bounding box center [122, 152] width 0 height 5
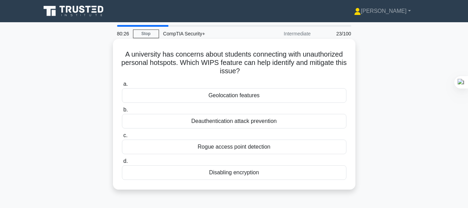
click at [227, 145] on div "Rogue access point detection" at bounding box center [234, 146] width 225 height 15
click at [122, 138] on input "c. Rogue access point detection" at bounding box center [122, 135] width 0 height 5
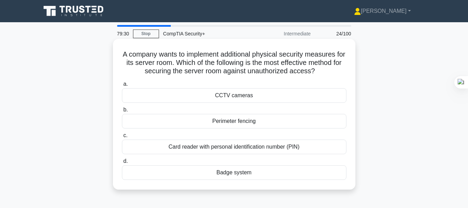
click at [251, 99] on div "CCTV cameras" at bounding box center [234, 95] width 225 height 15
click at [122, 86] on input "a. CCTV cameras" at bounding box center [122, 84] width 0 height 5
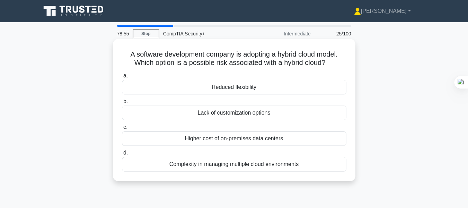
click at [218, 161] on div "Complexity in managing multiple cloud environments" at bounding box center [234, 164] width 225 height 15
click at [122, 155] on input "d. Complexity in managing multiple cloud environments" at bounding box center [122, 152] width 0 height 5
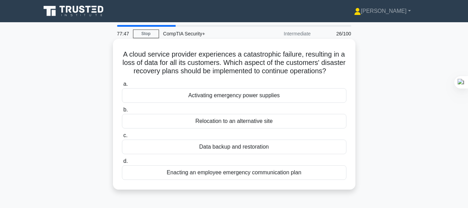
click at [229, 153] on div "Data backup and restoration" at bounding box center [234, 146] width 225 height 15
click at [122, 138] on input "c. Data backup and restoration" at bounding box center [122, 135] width 0 height 5
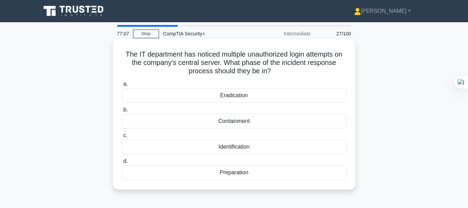
click at [223, 173] on div "Preparation" at bounding box center [234, 172] width 225 height 15
click at [122, 163] on input "d. Preparation" at bounding box center [122, 161] width 0 height 5
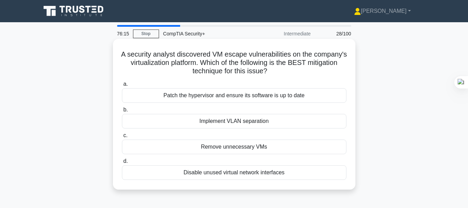
click at [267, 99] on div "Patch the hypervisor and ensure its software is up to date" at bounding box center [234, 95] width 225 height 15
click at [122, 86] on input "a. Patch the hypervisor and ensure its software is up to date" at bounding box center [122, 84] width 0 height 5
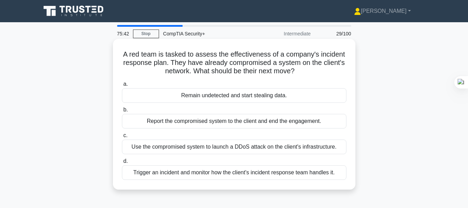
click at [233, 173] on div "Trigger an incident and monitor how the client's incident response team handles…" at bounding box center [234, 172] width 225 height 15
click at [122, 163] on input "d. Trigger an incident and monitor how the client's incident response team hand…" at bounding box center [122, 161] width 0 height 5
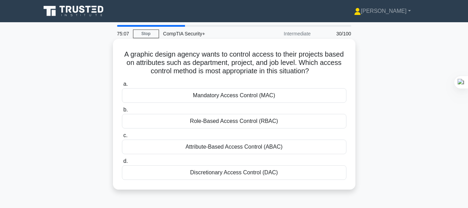
click at [250, 123] on div "Role-Based Access Control (RBAC)" at bounding box center [234, 121] width 225 height 15
click at [122, 112] on input "b. Role-Based Access Control (RBAC)" at bounding box center [122, 109] width 0 height 5
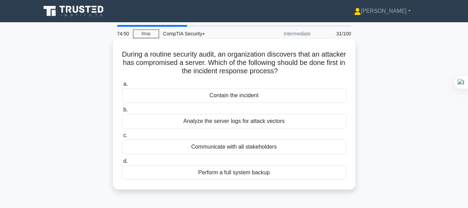
click at [248, 95] on div "Contain the incident" at bounding box center [234, 95] width 225 height 15
click at [122, 86] on input "a. Contain the incident" at bounding box center [122, 84] width 0 height 5
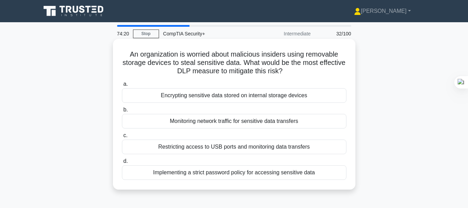
click at [210, 147] on div "Restricting access to USB ports and monitoring data transfers" at bounding box center [234, 146] width 225 height 15
click at [122, 138] on input "c. Restricting access to USB ports and monitoring data transfers" at bounding box center [122, 135] width 0 height 5
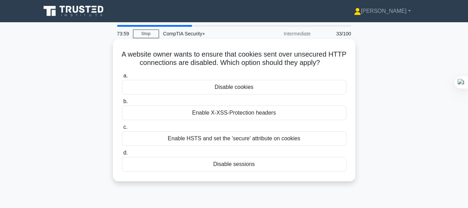
click at [211, 140] on div "Enable HSTS and set the 'secure' attribute on cookies" at bounding box center [234, 138] width 225 height 15
click at [122, 129] on input "c. Enable HSTS and set the 'secure' attribute on cookies" at bounding box center [122, 127] width 0 height 5
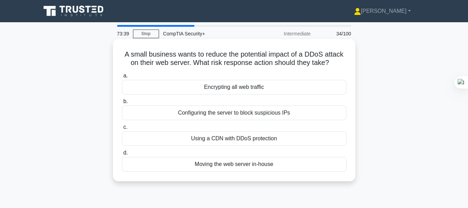
click at [212, 138] on div "Using a CDN with DDoS protection" at bounding box center [234, 138] width 225 height 15
click at [122, 129] on input "c. Using a CDN with DDoS protection" at bounding box center [122, 127] width 0 height 5
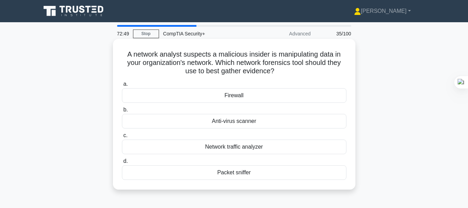
click at [250, 148] on div "Network traffic analyzer" at bounding box center [234, 146] width 225 height 15
click at [122, 138] on input "c. Network traffic analyzer" at bounding box center [122, 135] width 0 height 5
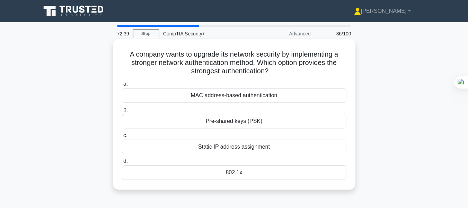
click at [234, 176] on div "802.1x" at bounding box center [234, 172] width 225 height 15
click at [122, 163] on input "d. 802.1x" at bounding box center [122, 161] width 0 height 5
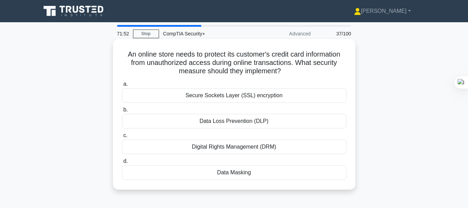
click at [240, 174] on div "Data Masking" at bounding box center [234, 172] width 225 height 15
click at [122, 163] on input "d. Data Masking" at bounding box center [122, 161] width 0 height 5
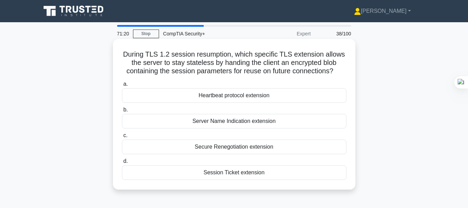
click at [250, 142] on div "Secure Renegotiation extension" at bounding box center [234, 146] width 225 height 15
click at [122, 138] on input "c. Secure Renegotiation extension" at bounding box center [122, 135] width 0 height 5
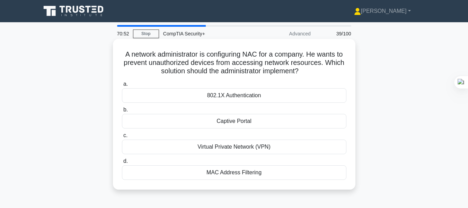
click at [239, 174] on div "MAC Address Filtering" at bounding box center [234, 172] width 225 height 15
click at [122, 163] on input "d. MAC Address Filtering" at bounding box center [122, 161] width 0 height 5
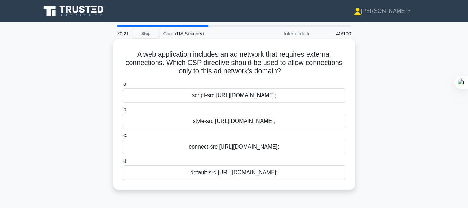
click at [213, 94] on div "script-src https://adnetwork.example.com;" at bounding box center [234, 95] width 225 height 15
click at [122, 86] on input "a. script-src https://adnetwork.example.com;" at bounding box center [122, 84] width 0 height 5
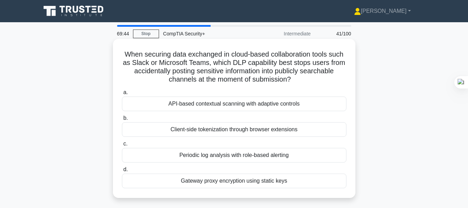
click at [222, 128] on div "Client-side tokenization through browser extensions" at bounding box center [234, 129] width 225 height 15
click at [122, 120] on input "b. Client-side tokenization through browser extensions" at bounding box center [122, 118] width 0 height 5
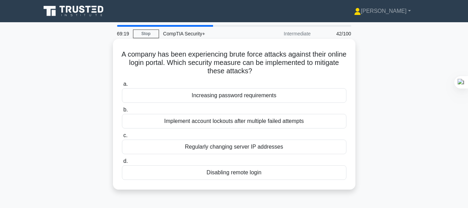
click at [222, 124] on div "Implement account lockouts after multiple failed attempts" at bounding box center [234, 121] width 225 height 15
click at [122, 112] on input "b. Implement account lockouts after multiple failed attempts" at bounding box center [122, 109] width 0 height 5
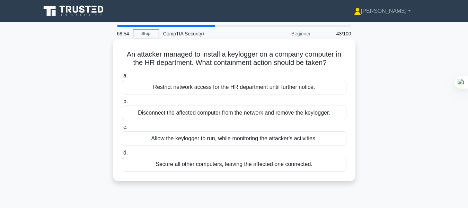
click at [230, 113] on div "Disconnect the affected computer from the network and remove the keylogger." at bounding box center [234, 112] width 225 height 15
click at [122, 104] on input "b. Disconnect the affected computer from the network and remove the keylogger." at bounding box center [122, 101] width 0 height 5
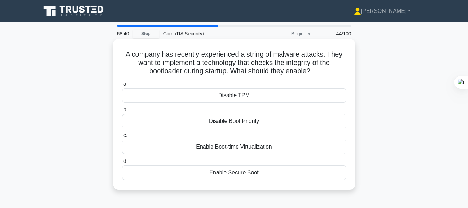
click at [227, 170] on div "Enable Secure Boot" at bounding box center [234, 172] width 225 height 15
click at [122, 163] on input "d. Enable Secure Boot" at bounding box center [122, 161] width 0 height 5
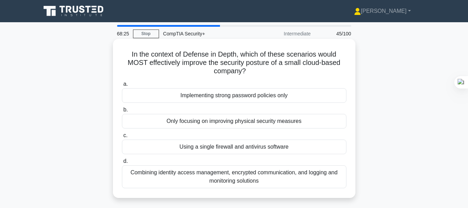
click at [236, 176] on div "Combining identity access management, encrypted communication, and logging and …" at bounding box center [234, 176] width 225 height 23
click at [122, 163] on input "d. Combining identity access management, encrypted communication, and logging a…" at bounding box center [122, 161] width 0 height 5
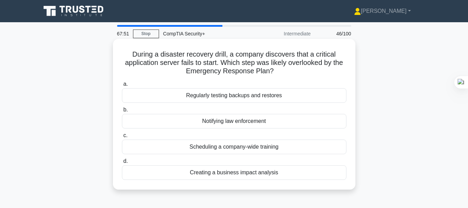
click at [259, 96] on div "Regularly testing backups and restores" at bounding box center [234, 95] width 225 height 15
click at [122, 86] on input "a. Regularly testing backups and restores" at bounding box center [122, 84] width 0 height 5
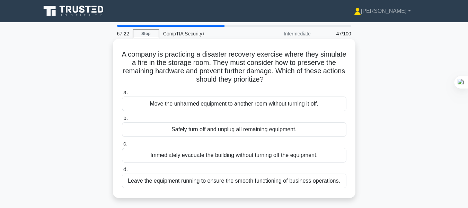
click at [257, 129] on div "Safely turn off and unplug all remaining equipment." at bounding box center [234, 129] width 225 height 15
click at [122, 120] on input "b. Safely turn off and unplug all remaining equipment." at bounding box center [122, 118] width 0 height 5
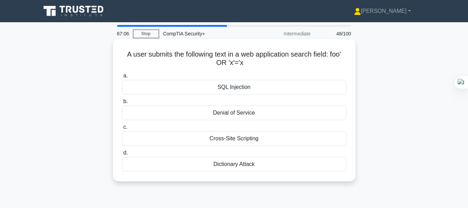
click at [247, 86] on div "SQL Injection" at bounding box center [234, 87] width 225 height 15
click at [122, 78] on input "a. SQL Injection" at bounding box center [122, 75] width 0 height 5
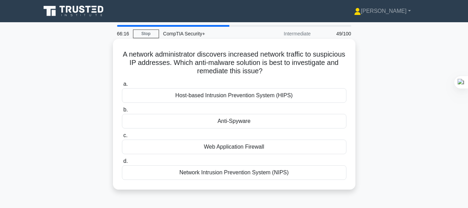
click at [223, 173] on div "Network Intrusion Prevention System (NIPS)" at bounding box center [234, 172] width 225 height 15
click at [122, 163] on input "d. Network Intrusion Prevention System (NIPS)" at bounding box center [122, 161] width 0 height 5
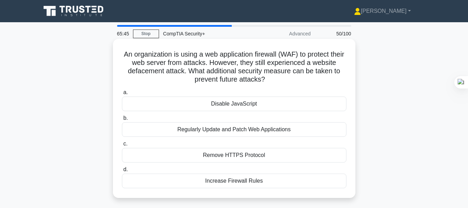
click at [231, 129] on div "Regularly Update and Patch Web Applications" at bounding box center [234, 129] width 225 height 15
click at [122, 120] on input "b. Regularly Update and Patch Web Applications" at bounding box center [122, 118] width 0 height 5
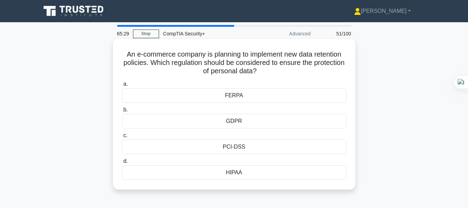
click at [236, 146] on div "PCI-DSS" at bounding box center [234, 146] width 225 height 15
click at [122, 138] on input "c. PCI-DSS" at bounding box center [122, 135] width 0 height 5
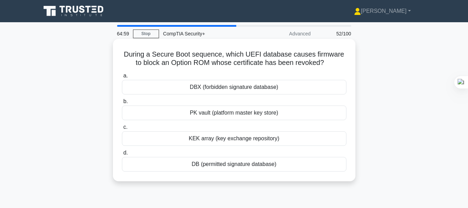
click at [241, 112] on div "PK vault (platform master key store)" at bounding box center [234, 112] width 225 height 15
click at [122, 104] on input "b. PK vault (platform master key store)" at bounding box center [122, 101] width 0 height 5
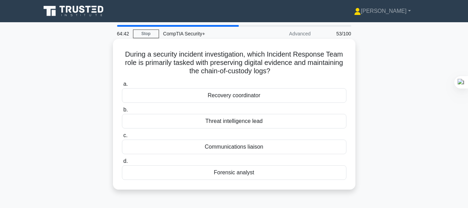
click at [225, 172] on div "Forensic analyst" at bounding box center [234, 172] width 225 height 15
click at [122, 163] on input "d. Forensic analyst" at bounding box center [122, 161] width 0 height 5
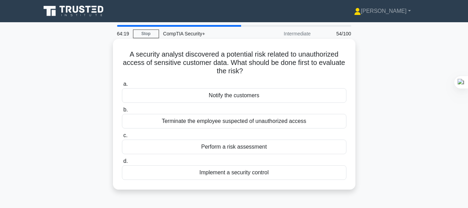
click at [235, 145] on div "Perform a risk assessment" at bounding box center [234, 146] width 225 height 15
click at [122, 138] on input "c. Perform a risk assessment" at bounding box center [122, 135] width 0 height 5
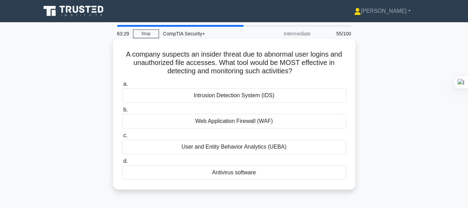
click at [243, 96] on div "Intrusion Detection System (IDS)" at bounding box center [234, 95] width 225 height 15
click at [122, 86] on input "a. Intrusion Detection System (IDS)" at bounding box center [122, 84] width 0 height 5
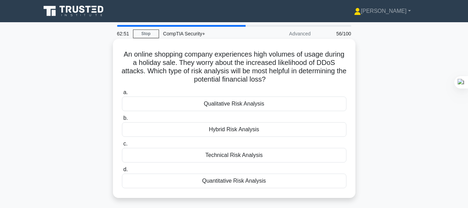
click at [230, 181] on div "Quantitative Risk Analysis" at bounding box center [234, 180] width 225 height 15
click at [122, 172] on input "d. Quantitative Risk Analysis" at bounding box center [122, 169] width 0 height 5
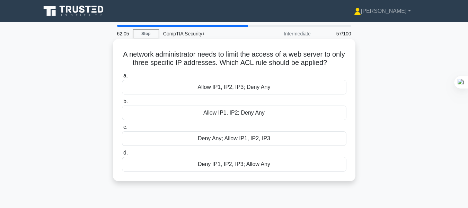
click at [240, 133] on div "Deny Any; Allow IP1, IP2, IP3" at bounding box center [234, 138] width 225 height 15
click at [122, 129] on input "c. Deny Any; Allow IP1, IP2, IP3" at bounding box center [122, 127] width 0 height 5
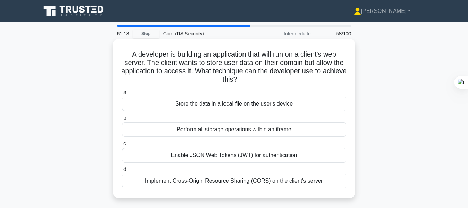
click at [247, 184] on div "Implement Cross-Origin Resource Sharing (CORS) on the client's server" at bounding box center [234, 180] width 225 height 15
click at [122, 172] on input "d. Implement Cross-Origin Resource Sharing (CORS) on the client's server" at bounding box center [122, 169] width 0 height 5
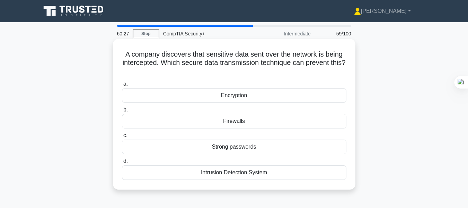
click at [243, 122] on div "Firewalls" at bounding box center [234, 121] width 225 height 15
click at [122, 112] on input "b. Firewalls" at bounding box center [122, 109] width 0 height 5
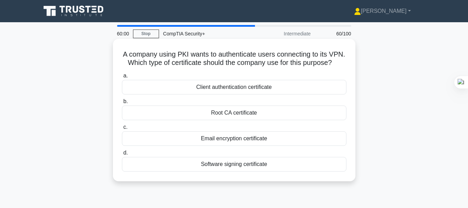
click at [248, 91] on div "Client authentication certificate" at bounding box center [234, 87] width 225 height 15
click at [122, 78] on input "a. Client authentication certificate" at bounding box center [122, 75] width 0 height 5
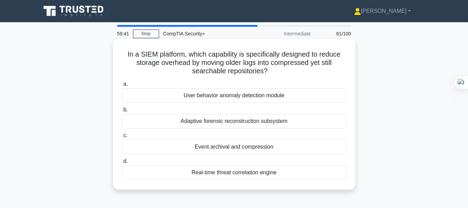
click at [223, 143] on div "Event archival and compression" at bounding box center [234, 146] width 225 height 15
click at [122, 138] on input "c. Event archival and compression" at bounding box center [122, 135] width 0 height 5
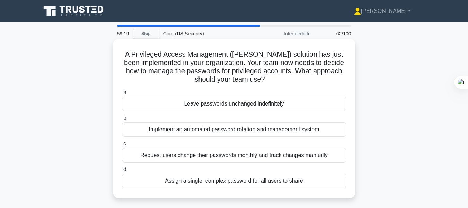
click at [239, 134] on div "Implement an automated password rotation and management system" at bounding box center [234, 129] width 225 height 15
click at [122, 120] on input "b. Implement an automated password rotation and management system" at bounding box center [122, 118] width 0 height 5
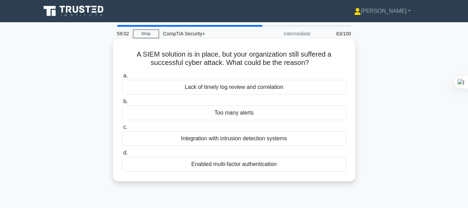
click at [243, 89] on div "Lack of timely log review and correlation" at bounding box center [234, 87] width 225 height 15
click at [122, 78] on input "a. Lack of timely log review and correlation" at bounding box center [122, 75] width 0 height 5
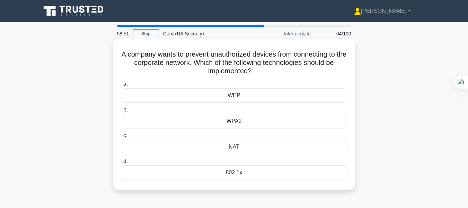
click at [235, 173] on div "802.1x" at bounding box center [234, 172] width 225 height 15
click at [122, 163] on input "d. 802.1x" at bounding box center [122, 161] width 0 height 5
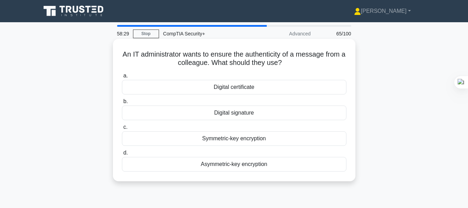
click at [245, 110] on div "Digital signature" at bounding box center [234, 112] width 225 height 15
click at [122, 104] on input "b. Digital signature" at bounding box center [122, 101] width 0 height 5
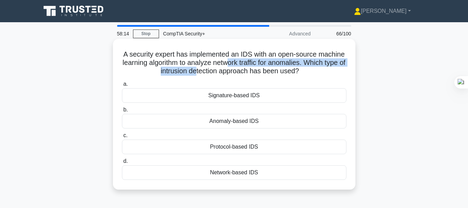
drag, startPoint x: 219, startPoint y: 72, endPoint x: 262, endPoint y: 63, distance: 43.9
click at [262, 63] on h5 "A security expert has implemented an IDS with an open-source machine learning a…" at bounding box center [234, 63] width 226 height 26
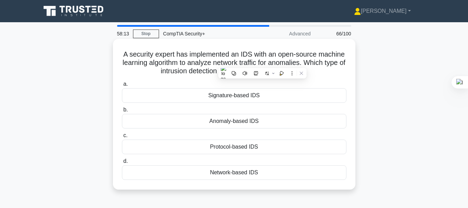
click at [269, 84] on label "a. Signature-based IDS" at bounding box center [234, 91] width 225 height 23
click at [122, 84] on input "a. Signature-based IDS" at bounding box center [122, 84] width 0 height 5
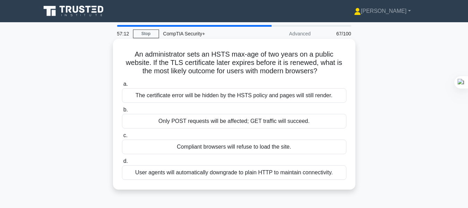
click at [231, 145] on div "Compliant browsers will refuse to load the site." at bounding box center [234, 146] width 225 height 15
click at [122, 138] on input "c. Compliant browsers will refuse to load the site." at bounding box center [122, 135] width 0 height 5
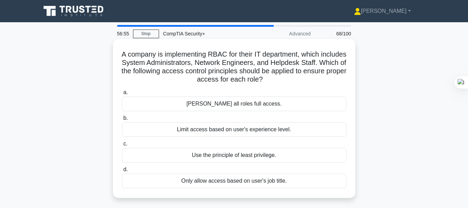
click at [208, 158] on div "Use the principle of least privilege." at bounding box center [234, 155] width 225 height 15
click at [122, 146] on input "c. Use the principle of least privilege." at bounding box center [122, 143] width 0 height 5
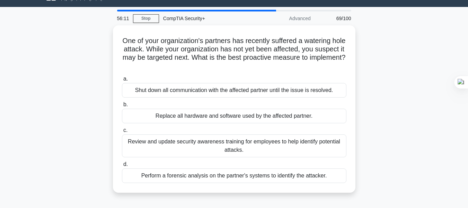
scroll to position [23, 0]
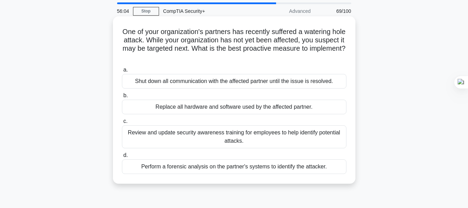
click at [256, 81] on div "Shut down all communication with the affected partner until the issue is resolv…" at bounding box center [234, 81] width 225 height 15
click at [122, 72] on input "a. Shut down all communication with the affected partner until the issue is res…" at bounding box center [122, 70] width 0 height 5
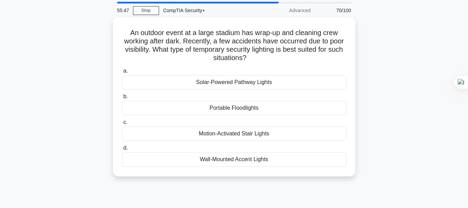
scroll to position [25, 0]
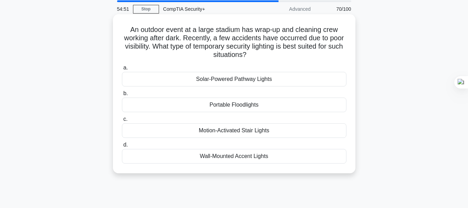
click at [274, 104] on div "Portable Floodlights" at bounding box center [234, 104] width 225 height 15
click at [122, 96] on input "b. Portable Floodlights" at bounding box center [122, 93] width 0 height 5
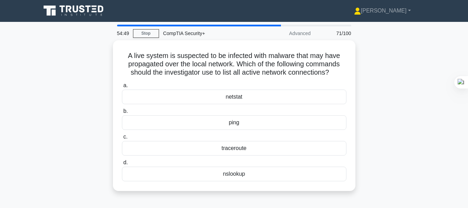
scroll to position [0, 0]
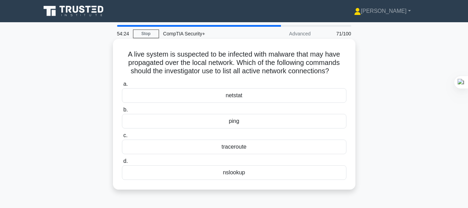
click at [262, 96] on div "netstat" at bounding box center [234, 95] width 225 height 15
click at [122, 86] on input "a. netstat" at bounding box center [122, 84] width 0 height 5
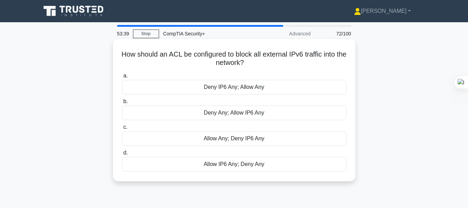
click at [214, 143] on div "Allow Any; Deny IP6 Any" at bounding box center [234, 138] width 225 height 15
click at [122, 129] on input "c. Allow Any; Deny IP6 Any" at bounding box center [122, 127] width 0 height 5
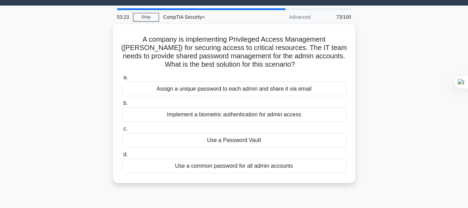
scroll to position [19, 0]
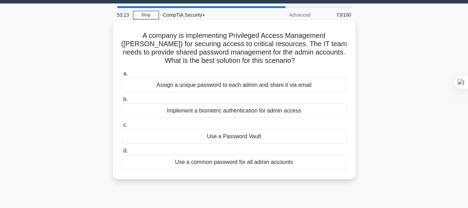
click at [245, 140] on div "Use a Password Vault" at bounding box center [234, 136] width 225 height 15
click at [122, 127] on input "c. Use a Password Vault" at bounding box center [122, 125] width 0 height 5
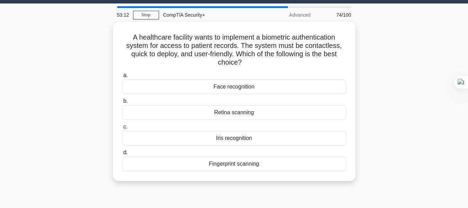
scroll to position [0, 0]
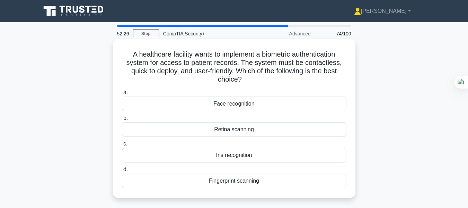
click at [257, 128] on div "Retina scanning" at bounding box center [234, 129] width 225 height 15
click at [122, 120] on input "b. Retina scanning" at bounding box center [122, 118] width 0 height 5
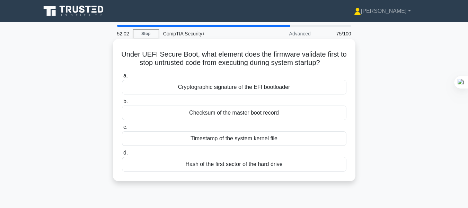
click at [261, 89] on div "Cryptographic signature of the EFI bootloader" at bounding box center [234, 87] width 225 height 15
click at [122, 78] on input "a. Cryptographic signature of the EFI bootloader" at bounding box center [122, 75] width 0 height 5
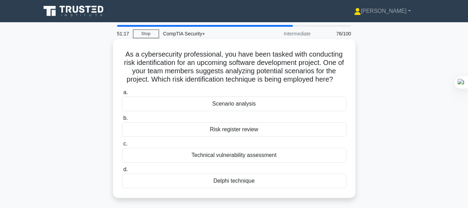
click at [226, 131] on div "Risk register review" at bounding box center [234, 129] width 225 height 15
click at [122, 120] on input "b. Risk register review" at bounding box center [122, 118] width 0 height 5
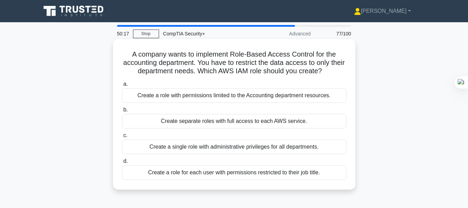
click at [244, 98] on div "Create a role with permissions limited to the Accounting department resources." at bounding box center [234, 95] width 225 height 15
click at [122, 86] on input "a. Create a role with permissions limited to the Accounting department resource…" at bounding box center [122, 84] width 0 height 5
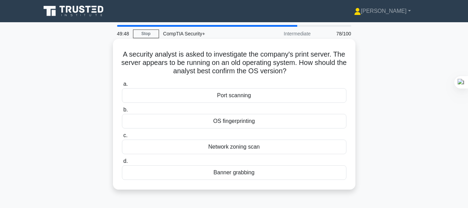
click at [236, 143] on div "Network zoning scan" at bounding box center [234, 146] width 225 height 15
click at [122, 138] on input "c. Network zoning scan" at bounding box center [122, 135] width 0 height 5
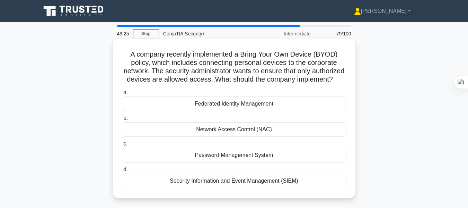
click at [254, 111] on div "Federated Identity Management" at bounding box center [234, 103] width 225 height 15
click at [122, 95] on input "a. Federated Identity Management" at bounding box center [122, 92] width 0 height 5
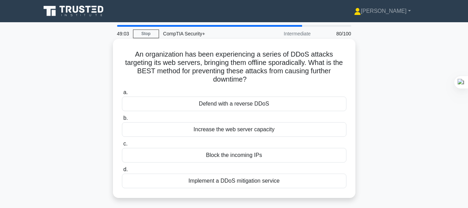
click at [220, 180] on div "Implement a DDoS mitigation service" at bounding box center [234, 180] width 225 height 15
click at [122, 172] on input "d. Implement a DDoS mitigation service" at bounding box center [122, 169] width 0 height 5
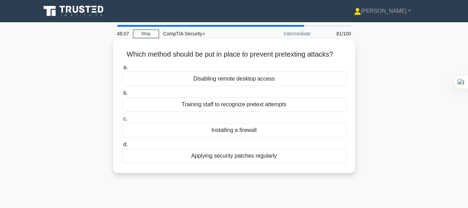
click at [255, 79] on div "Disabling remote desktop access" at bounding box center [234, 78] width 225 height 15
click at [122, 70] on input "a. Disabling remote desktop access" at bounding box center [122, 67] width 0 height 5
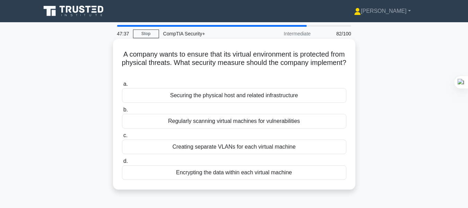
click at [242, 90] on div "Securing the physical host and related infrastructure" at bounding box center [234, 95] width 225 height 15
click at [122, 86] on input "a. Securing the physical host and related infrastructure" at bounding box center [122, 84] width 0 height 5
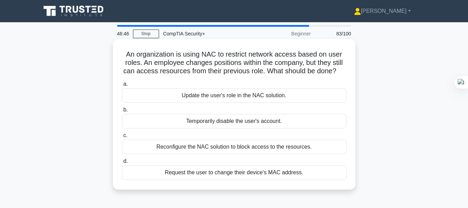
click at [226, 94] on div "Update the user's role in the NAC solution." at bounding box center [234, 95] width 225 height 15
click at [122, 86] on input "a. Update the user's role in the NAC solution." at bounding box center [122, 84] width 0 height 5
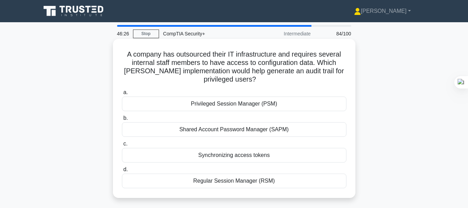
click at [231, 101] on div "Privileged Session Manager (PSM)" at bounding box center [234, 103] width 225 height 15
click at [122, 95] on input "a. Privileged Session Manager (PSM)" at bounding box center [122, 92] width 0 height 5
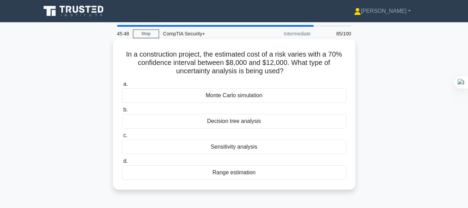
click at [230, 146] on div "Sensitivity analysis" at bounding box center [234, 146] width 225 height 15
click at [122, 138] on input "c. Sensitivity analysis" at bounding box center [122, 135] width 0 height 5
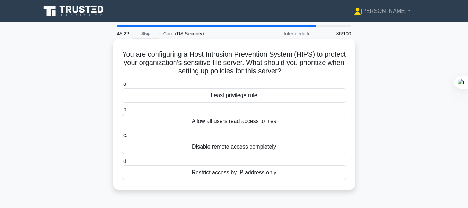
click at [251, 99] on div "Least privilege rule" at bounding box center [234, 95] width 225 height 15
click at [122, 86] on input "a. Least privilege rule" at bounding box center [122, 84] width 0 height 5
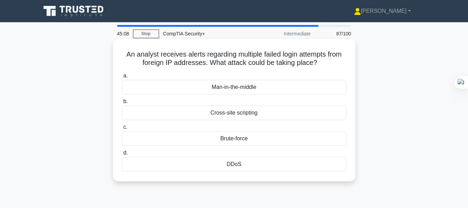
click at [234, 138] on div "Brute-force" at bounding box center [234, 138] width 225 height 15
click at [122, 129] on input "c. Brute-force" at bounding box center [122, 127] width 0 height 5
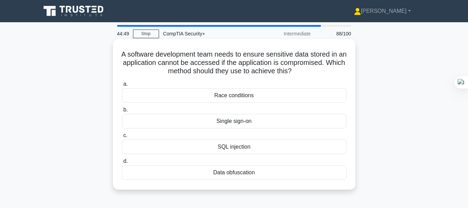
click at [234, 175] on div "Data obfuscation" at bounding box center [234, 172] width 225 height 15
click at [122, 163] on input "d. Data obfuscation" at bounding box center [122, 161] width 0 height 5
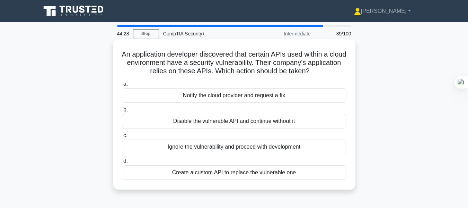
click at [269, 96] on div "Notify the cloud provider and request a fix" at bounding box center [234, 95] width 225 height 15
click at [122, 86] on input "a. Notify the cloud provider and request a fix" at bounding box center [122, 84] width 0 height 5
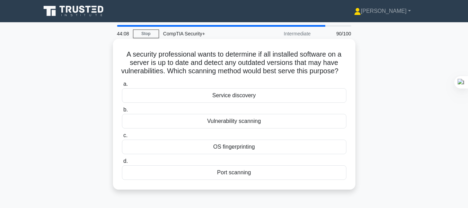
click at [235, 127] on div "Vulnerability scanning" at bounding box center [234, 121] width 225 height 15
click at [122, 112] on input "b. Vulnerability scanning" at bounding box center [122, 109] width 0 height 5
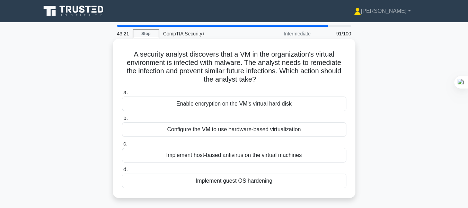
click at [218, 181] on div "Implement guest OS hardening" at bounding box center [234, 180] width 225 height 15
click at [122, 172] on input "d. Implement guest OS hardening" at bounding box center [122, 169] width 0 height 5
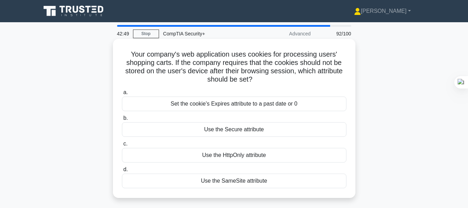
click at [252, 102] on div "Set the cookie's Expires attribute to a past date or 0" at bounding box center [234, 103] width 225 height 15
click at [122, 95] on input "a. Set the cookie's Expires attribute to a past date or 0" at bounding box center [122, 92] width 0 height 5
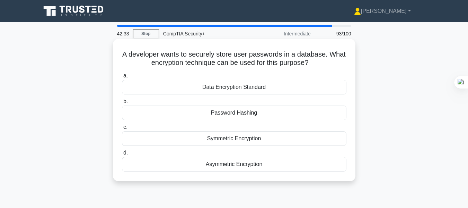
click at [242, 115] on div "Password Hashing" at bounding box center [234, 112] width 225 height 15
click at [122, 104] on input "b. Password Hashing" at bounding box center [122, 101] width 0 height 5
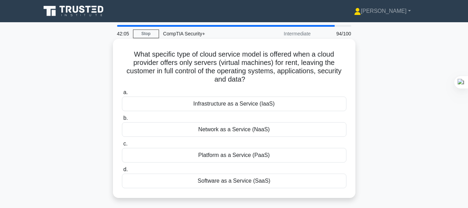
click at [236, 154] on div "Platform as a Service (PaaS)" at bounding box center [234, 155] width 225 height 15
click at [122, 146] on input "c. Platform as a Service (PaaS)" at bounding box center [122, 143] width 0 height 5
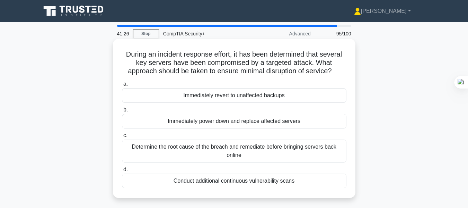
click at [251, 97] on div "Immediately revert to unaffected backups" at bounding box center [234, 95] width 225 height 15
click at [122, 86] on input "a. Immediately revert to unaffected backups" at bounding box center [122, 84] width 0 height 5
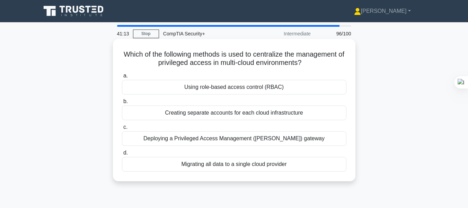
click at [232, 138] on div "Deploying a Privileged Access Management (PAM) gateway" at bounding box center [234, 138] width 225 height 15
click at [122, 129] on input "c. Deploying a Privileged Access Management (PAM) gateway" at bounding box center [122, 127] width 0 height 5
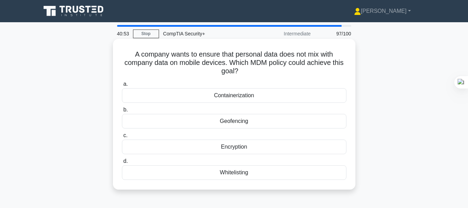
click at [245, 95] on div "Containerization" at bounding box center [234, 95] width 225 height 15
click at [122, 86] on input "a. Containerization" at bounding box center [122, 84] width 0 height 5
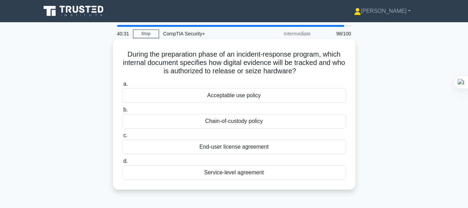
click at [215, 123] on div "Chain-of-custody policy" at bounding box center [234, 121] width 225 height 15
click at [122, 112] on input "b. Chain-of-custody policy" at bounding box center [122, 109] width 0 height 5
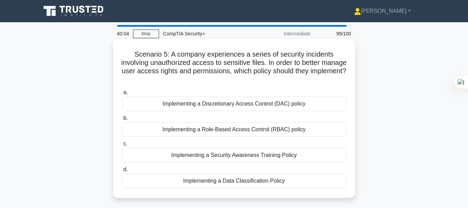
click at [231, 135] on div "Implementing a Role-Based Access Control (RBAC) policy" at bounding box center [234, 129] width 225 height 15
click at [122, 120] on input "b. Implementing a Role-Based Access Control (RBAC) policy" at bounding box center [122, 118] width 0 height 5
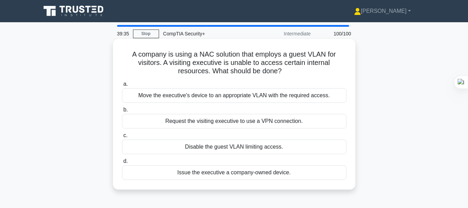
click at [239, 97] on div "Move the executive's device to an appropriate VLAN with the required access." at bounding box center [234, 95] width 225 height 15
click at [122, 86] on input "a. Move the executive's device to an appropriate VLAN with the required access." at bounding box center [122, 84] width 0 height 5
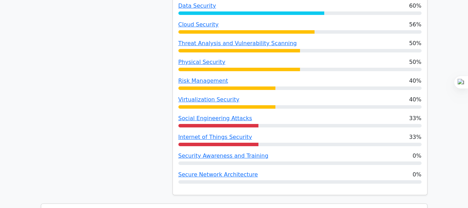
scroll to position [420, 0]
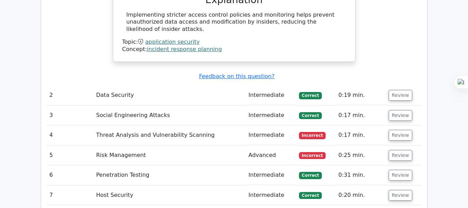
scroll to position [900, 0]
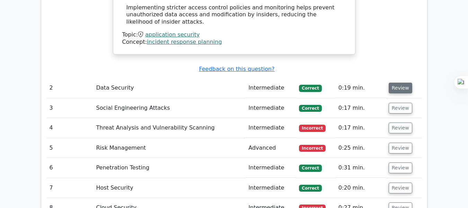
click at [401, 88] on button "Review" at bounding box center [401, 87] width 24 height 11
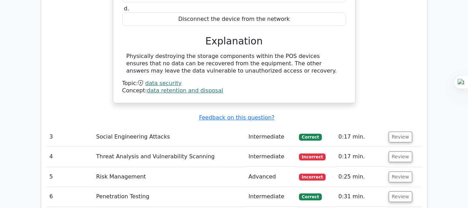
scroll to position [1120, 0]
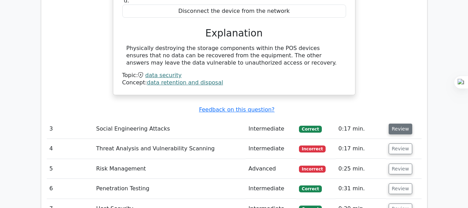
click at [389, 128] on button "Review" at bounding box center [401, 128] width 24 height 11
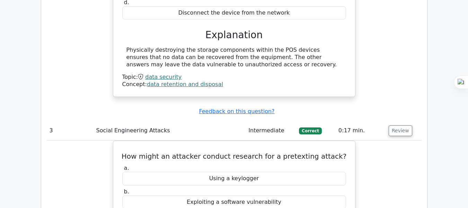
drag, startPoint x: 467, startPoint y: 71, endPoint x: 469, endPoint y: 89, distance: 18.1
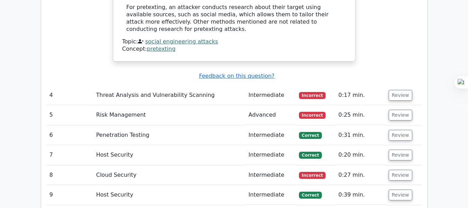
scroll to position [1405, 0]
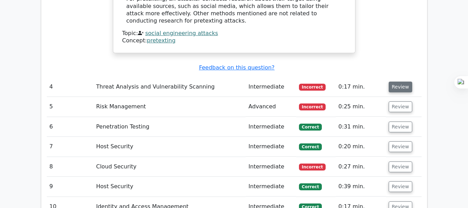
click at [397, 83] on button "Review" at bounding box center [401, 86] width 24 height 11
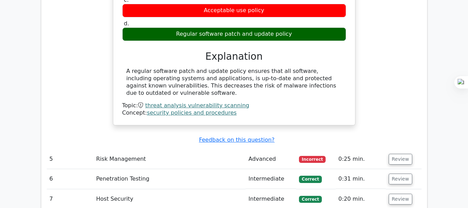
scroll to position [1715, 0]
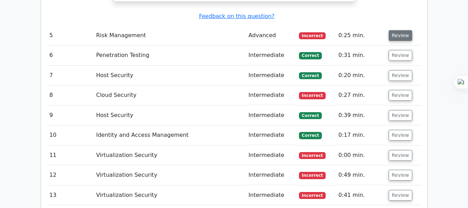
click at [396, 30] on button "Review" at bounding box center [401, 35] width 24 height 11
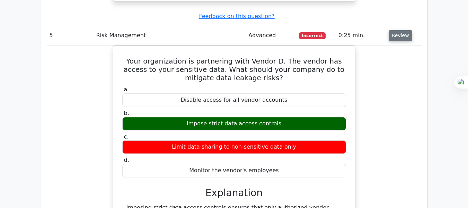
click at [396, 30] on button "Review" at bounding box center [401, 35] width 24 height 11
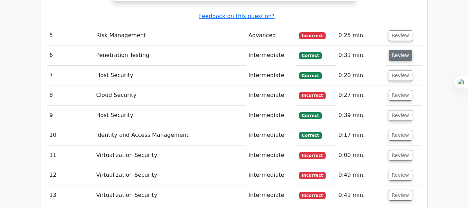
click at [396, 50] on button "Review" at bounding box center [401, 55] width 24 height 11
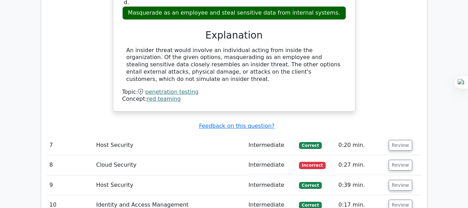
scroll to position [1887, 0]
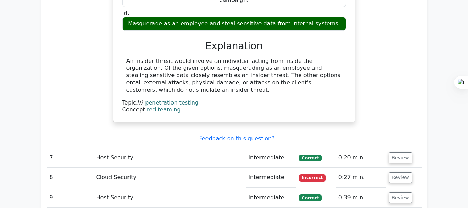
click at [161, 106] on link "red teaming" at bounding box center [164, 109] width 34 height 7
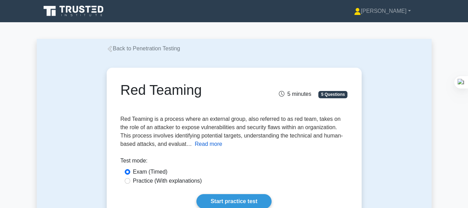
click at [195, 145] on button "Read more" at bounding box center [208, 144] width 27 height 8
